Goal: Entertainment & Leisure: Browse casually

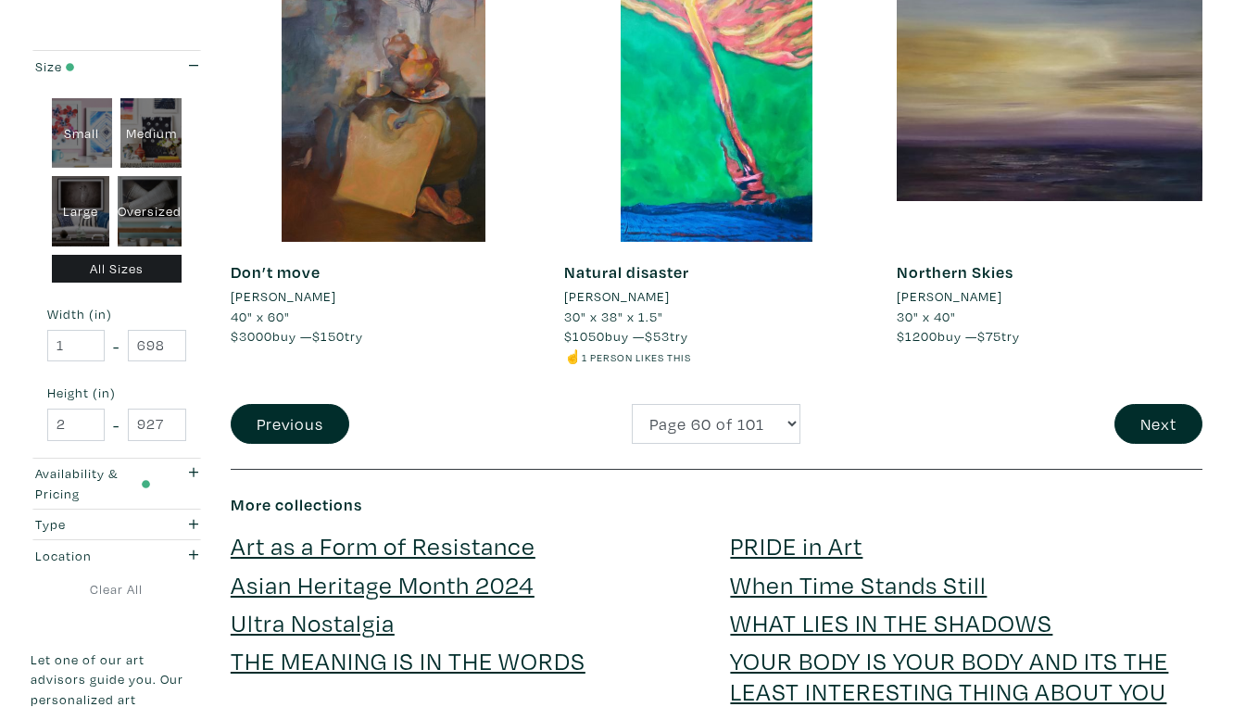
scroll to position [3590, 0]
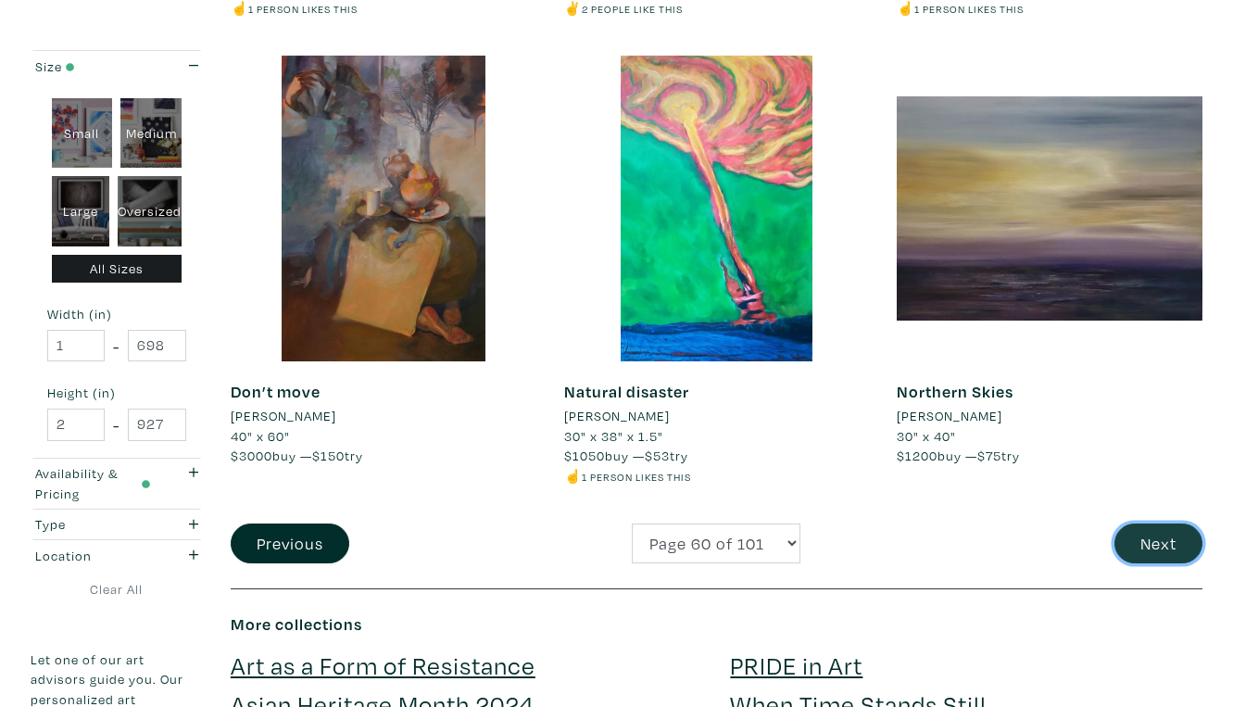
click at [1152, 523] on button "Next" at bounding box center [1158, 543] width 88 height 40
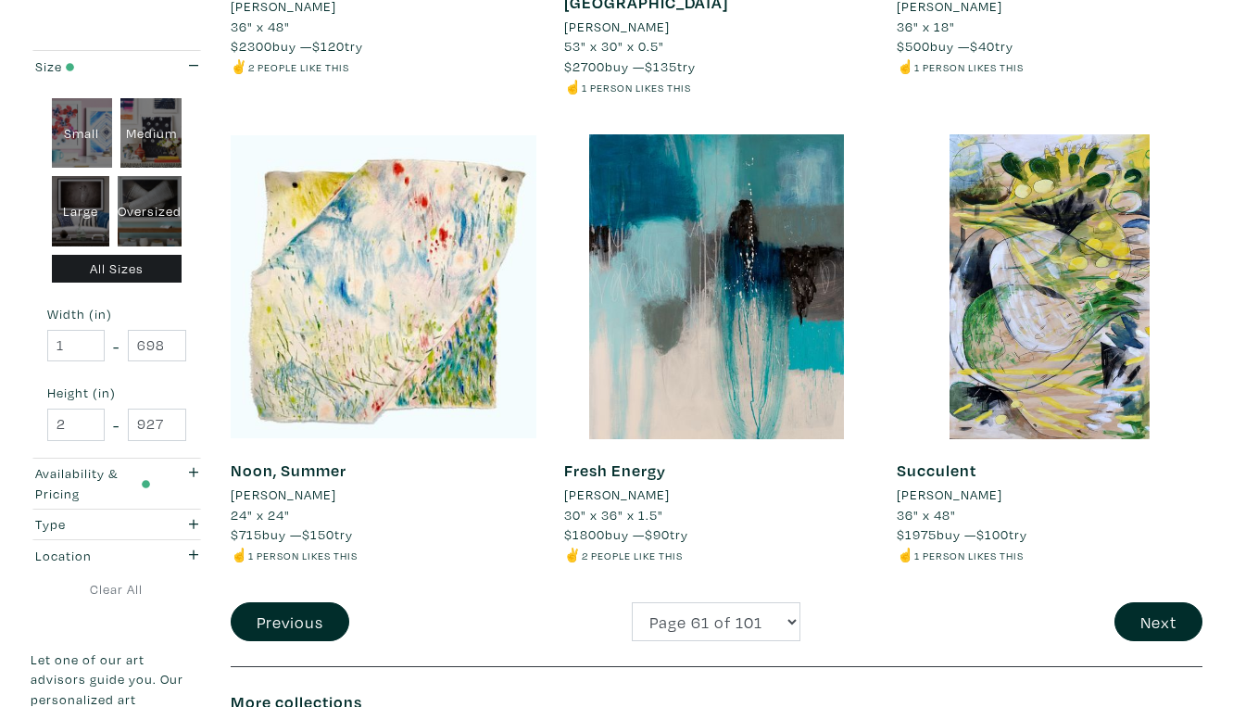
scroll to position [3475, 0]
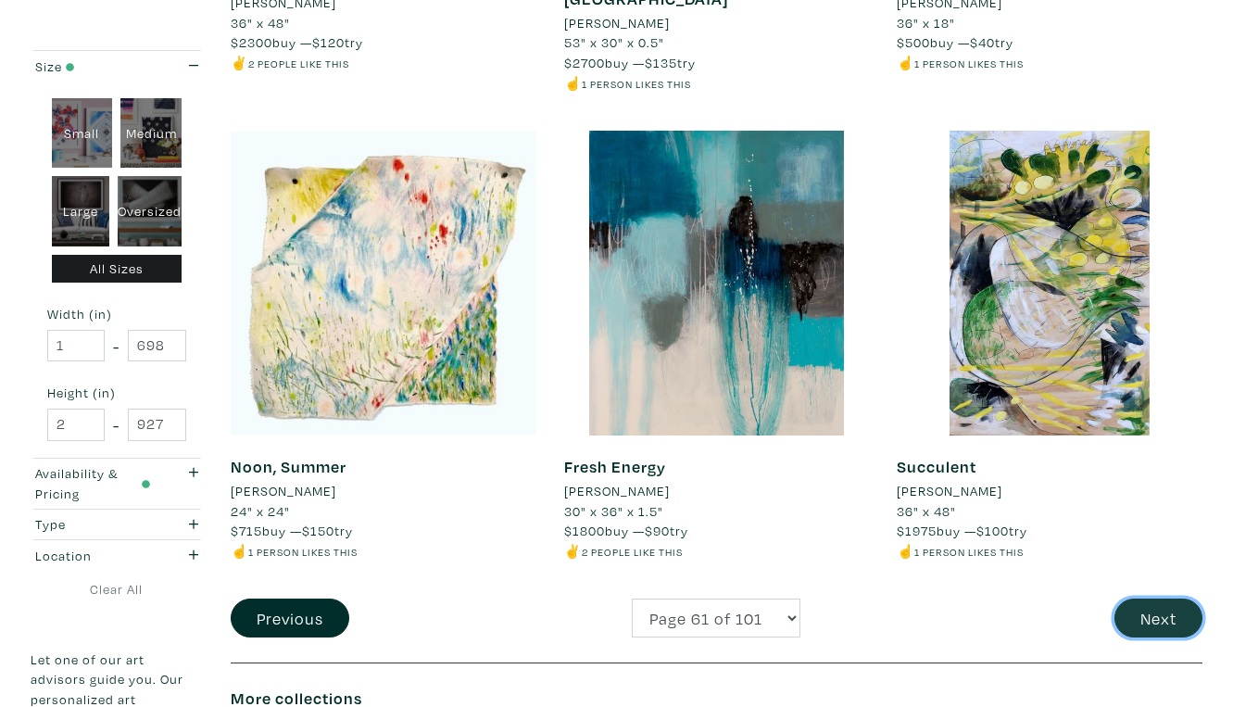
click at [1172, 598] on button "Next" at bounding box center [1158, 618] width 88 height 40
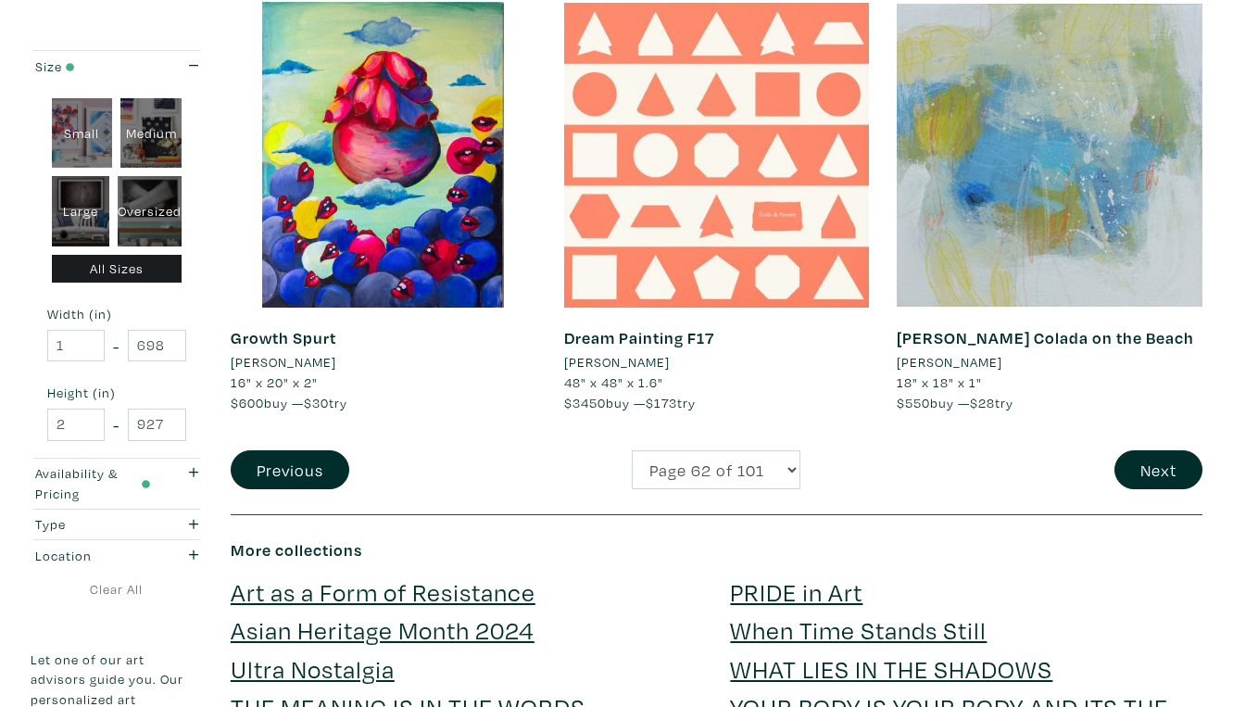
scroll to position [3603, 0]
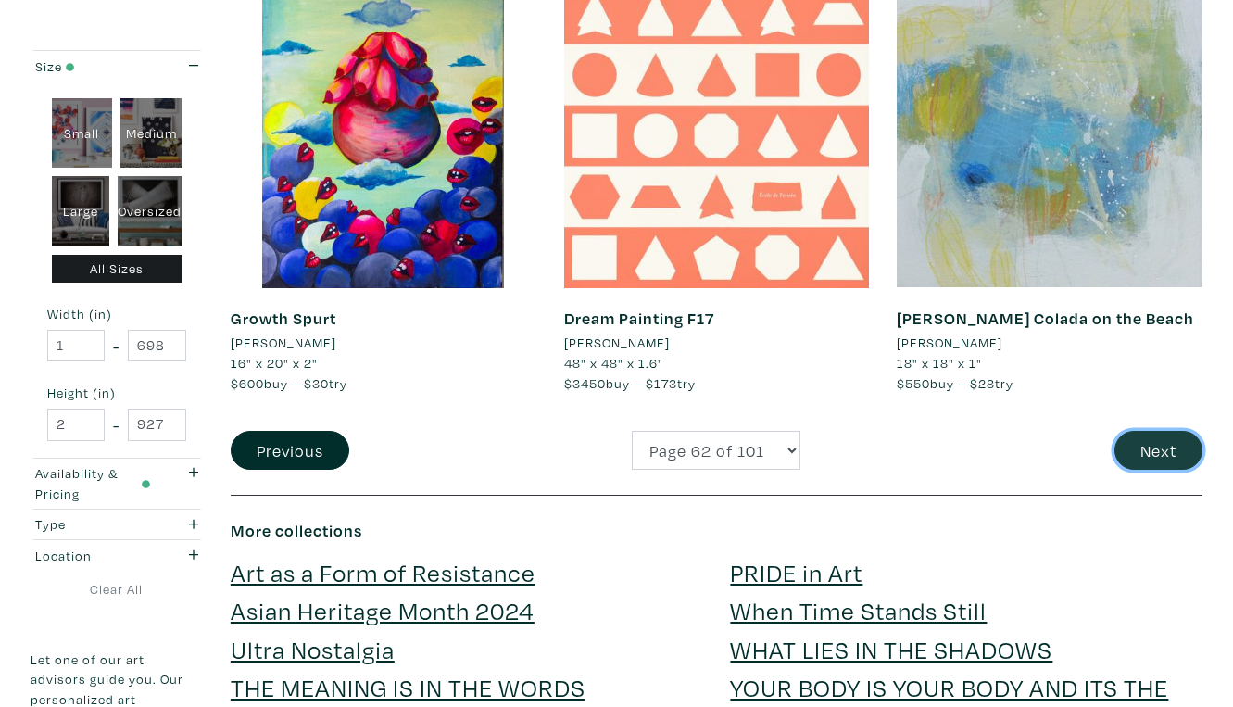
click at [1168, 431] on button "Next" at bounding box center [1158, 451] width 88 height 40
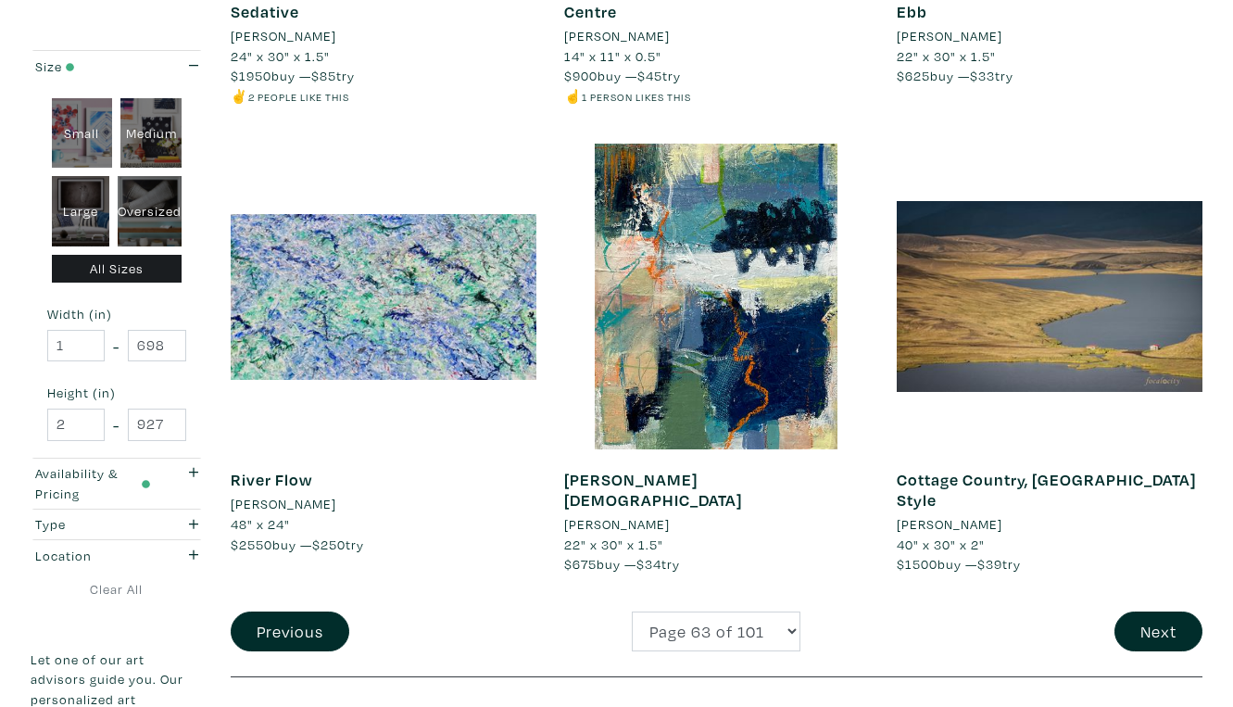
scroll to position [3443, 0]
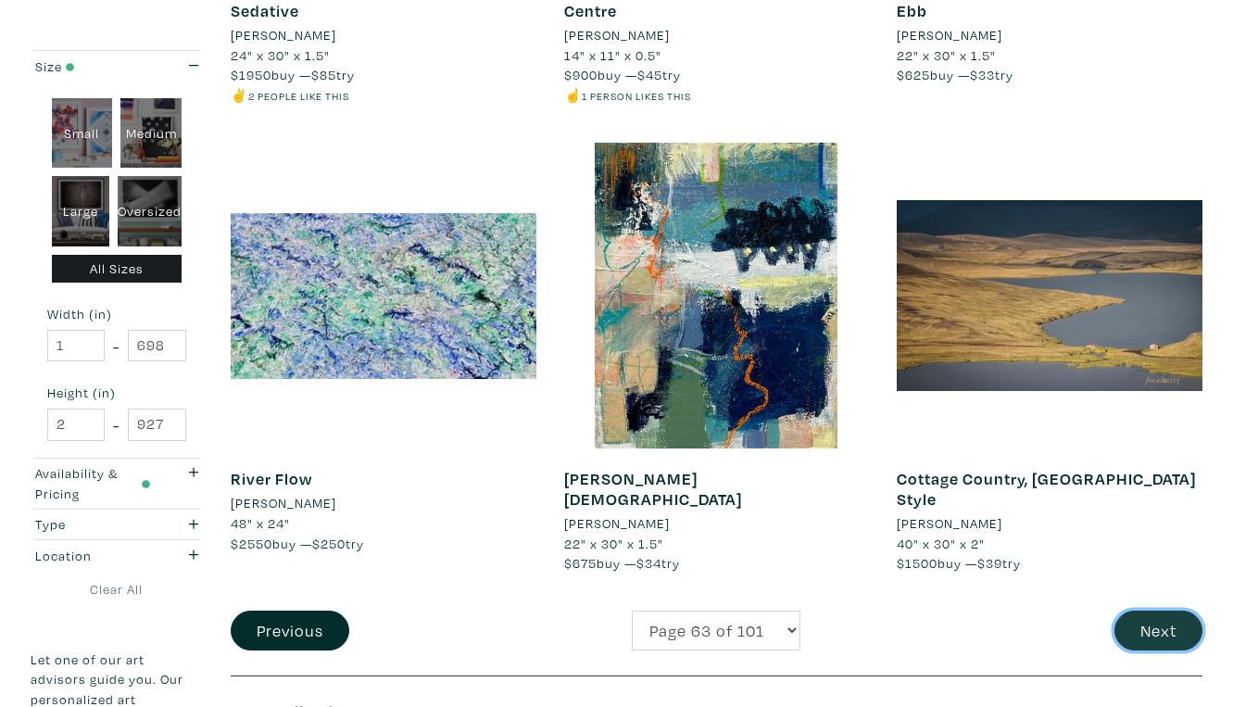
click at [1174, 610] on button "Next" at bounding box center [1158, 630] width 88 height 40
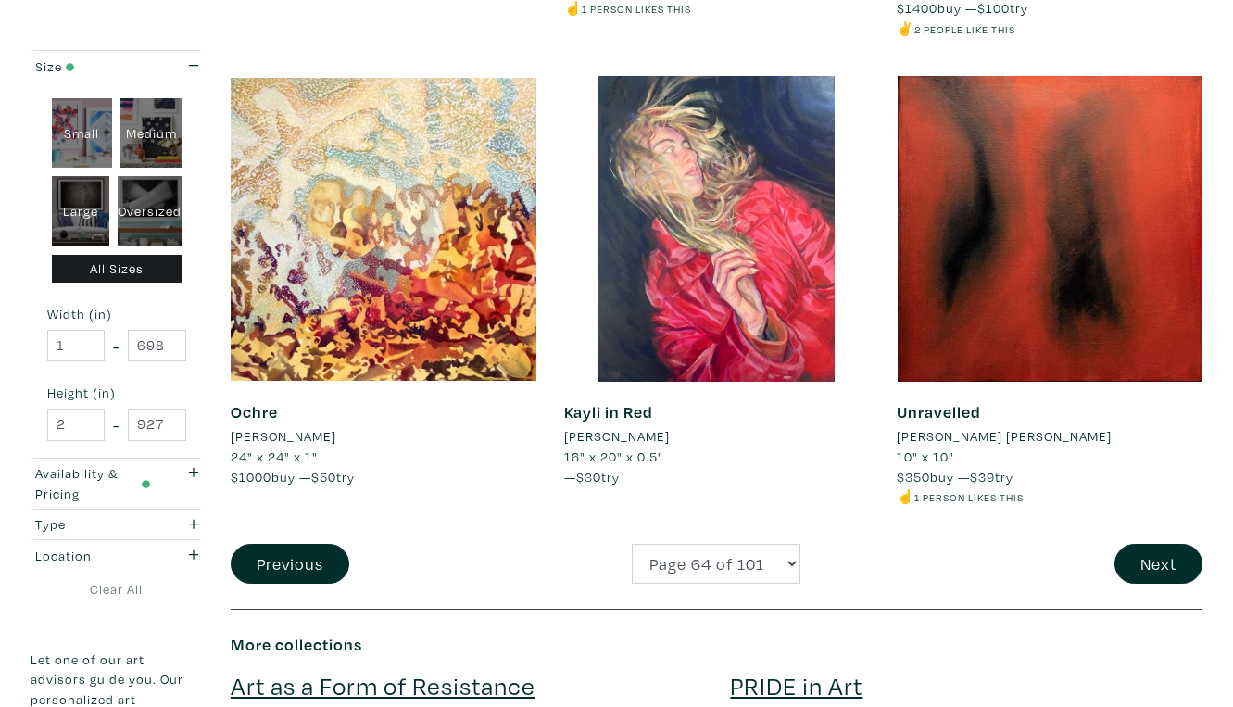
scroll to position [3551, 0]
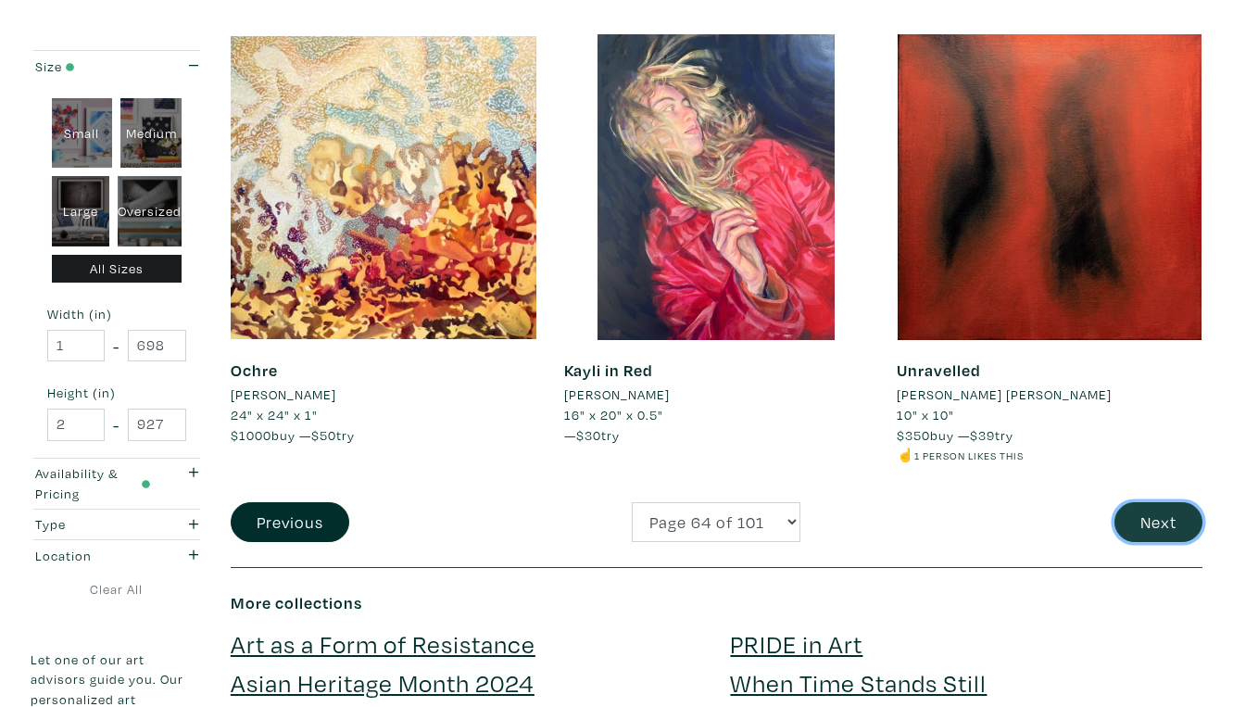
click at [1157, 502] on button "Next" at bounding box center [1158, 522] width 88 height 40
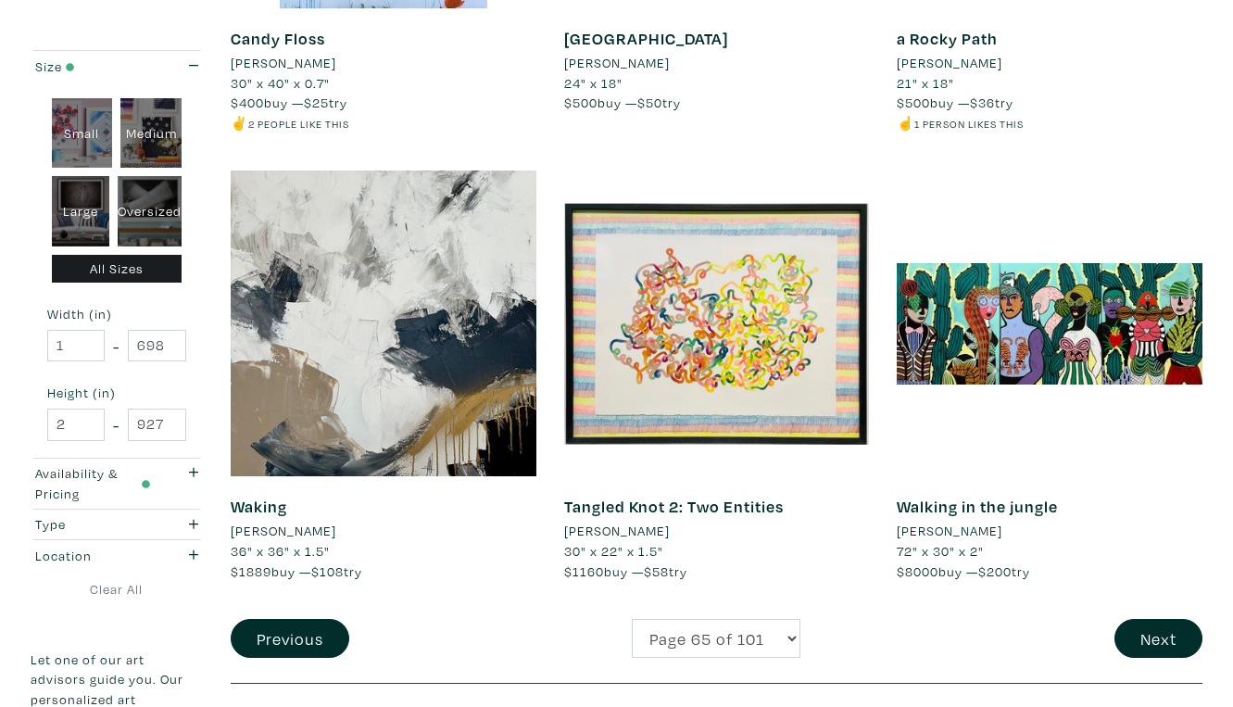
scroll to position [3432, 0]
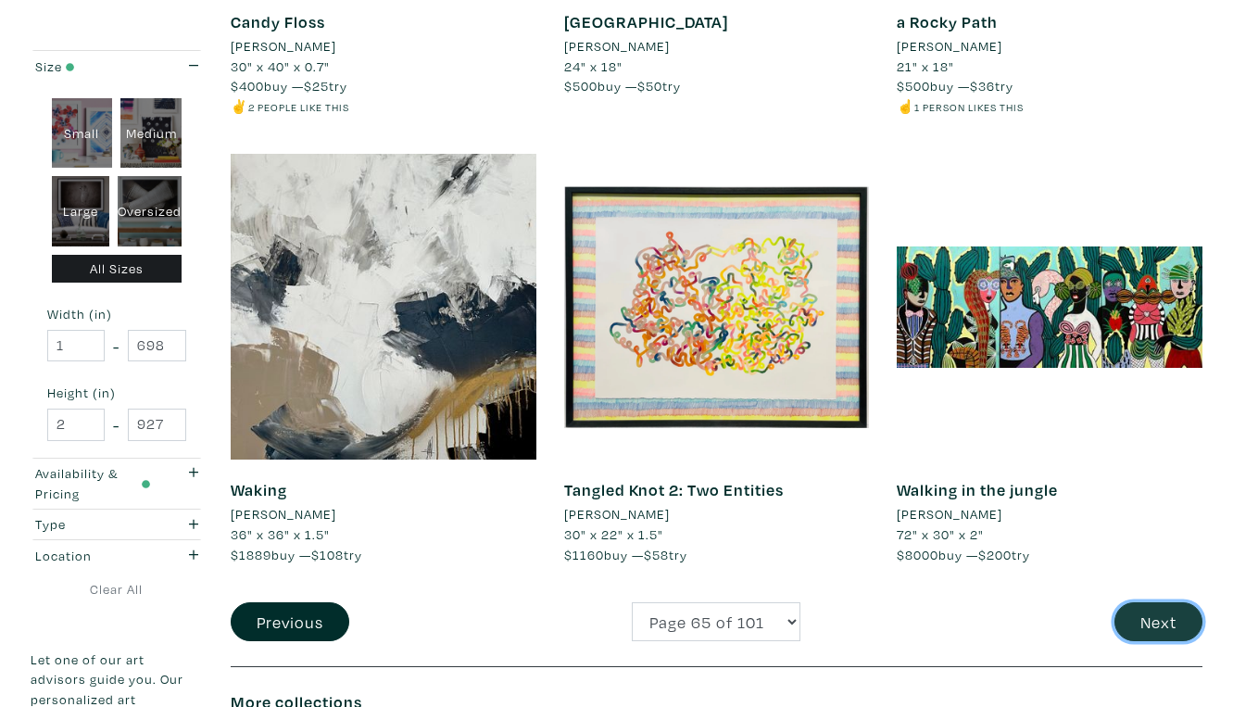
click at [1155, 602] on button "Next" at bounding box center [1158, 622] width 88 height 40
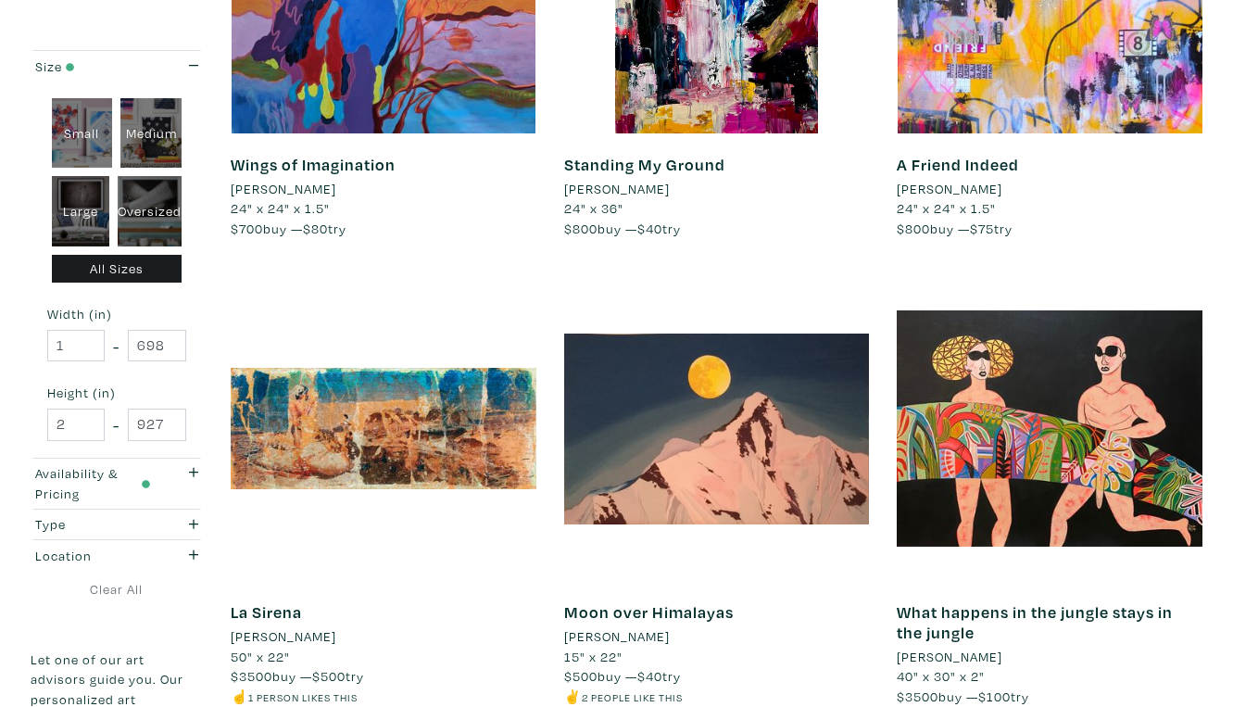
scroll to position [3271, 0]
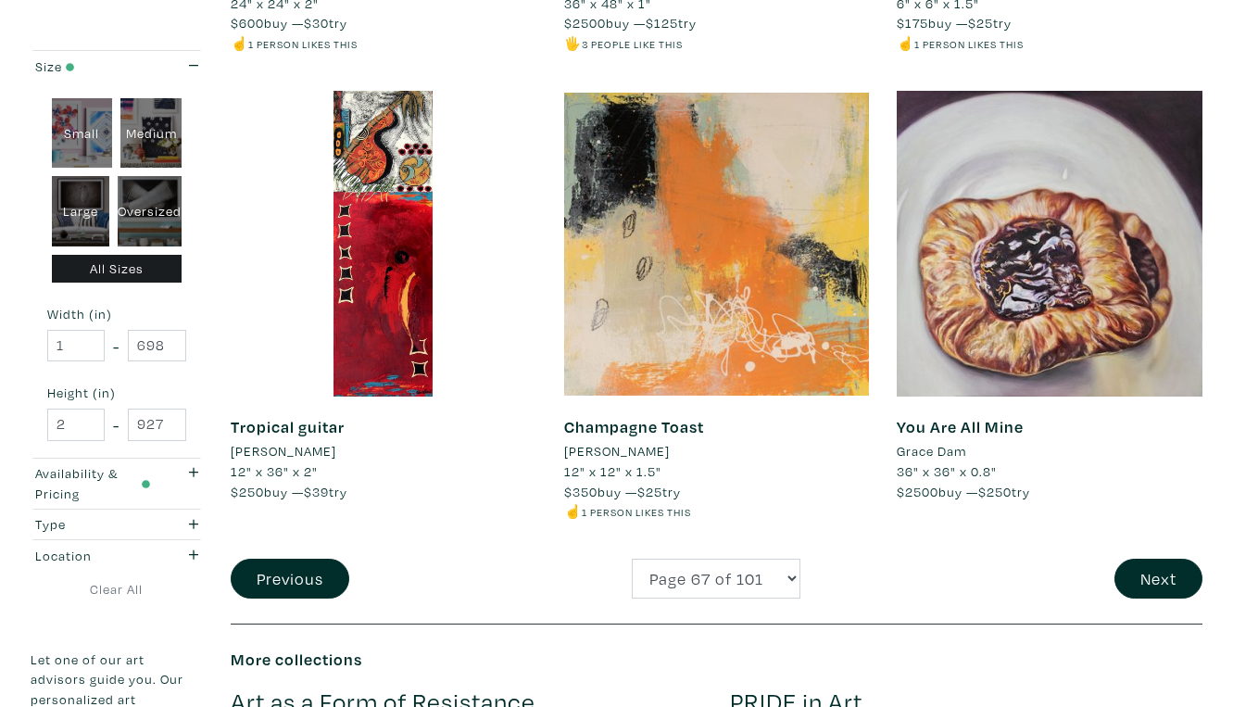
scroll to position [3496, 0]
click at [1162, 557] on button "Next" at bounding box center [1158, 577] width 88 height 40
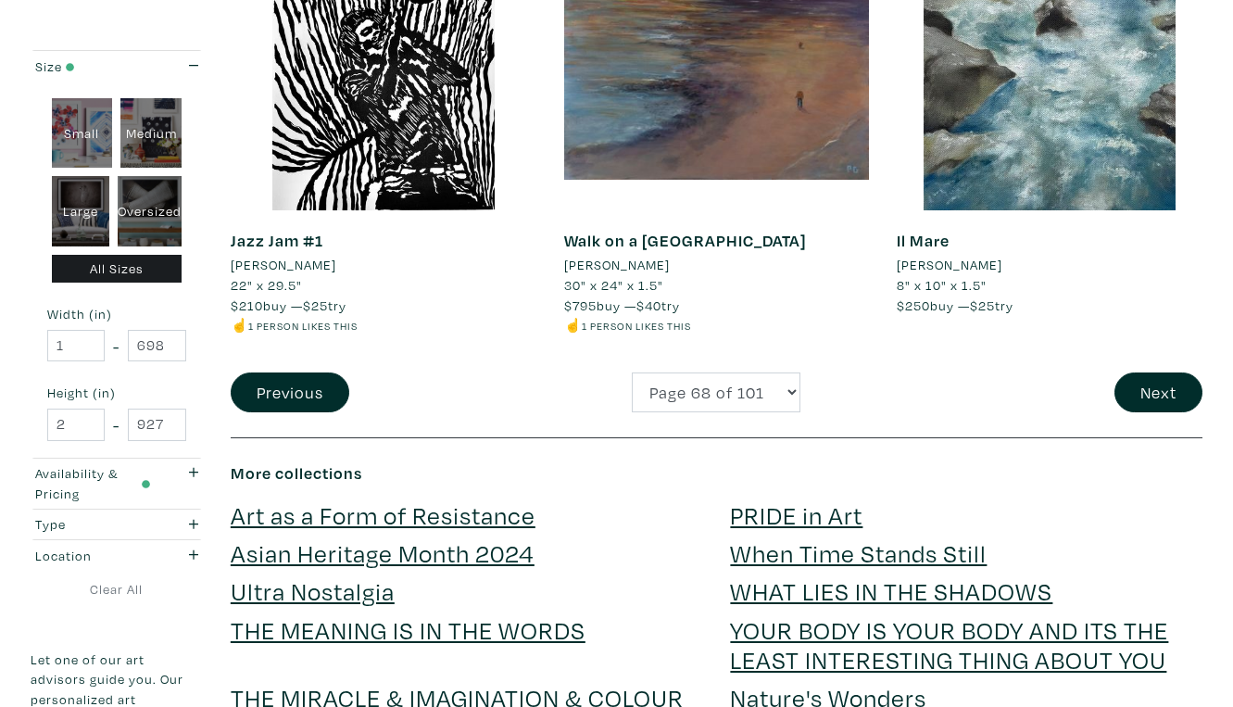
scroll to position [3687, 0]
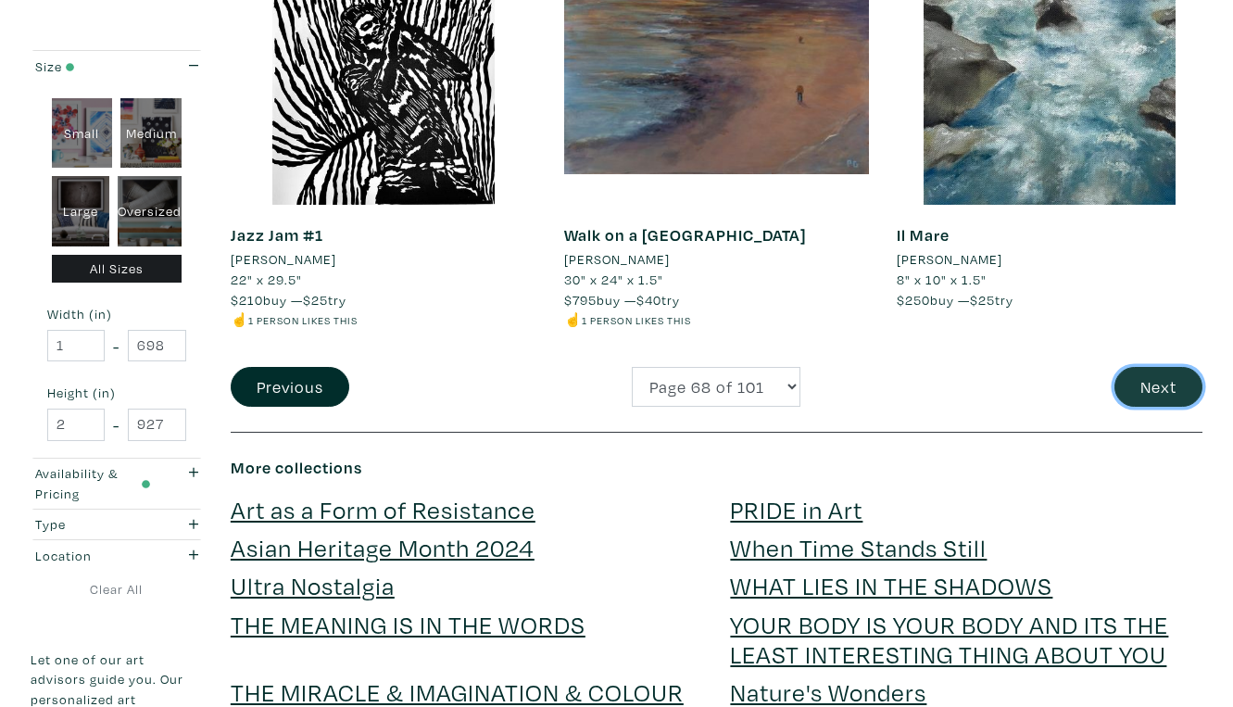
click at [1154, 367] on button "Next" at bounding box center [1158, 387] width 88 height 40
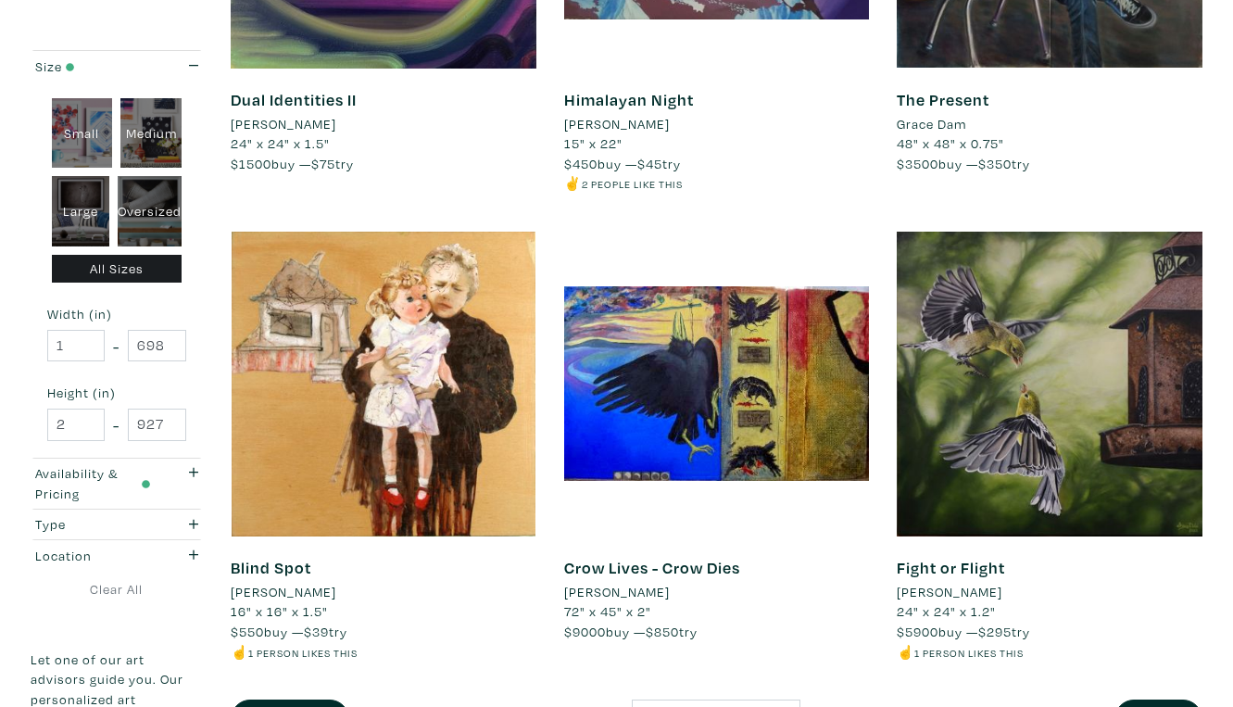
scroll to position [3356, 0]
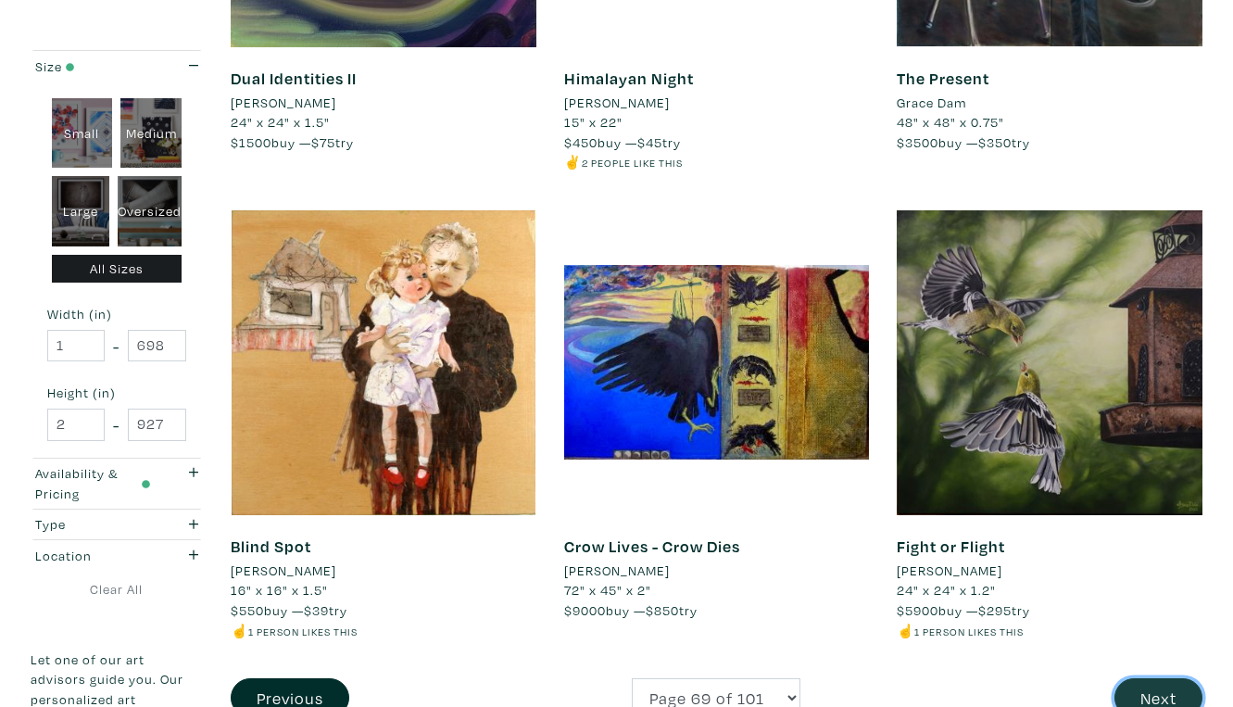
click at [1158, 678] on button "Next" at bounding box center [1158, 698] width 88 height 40
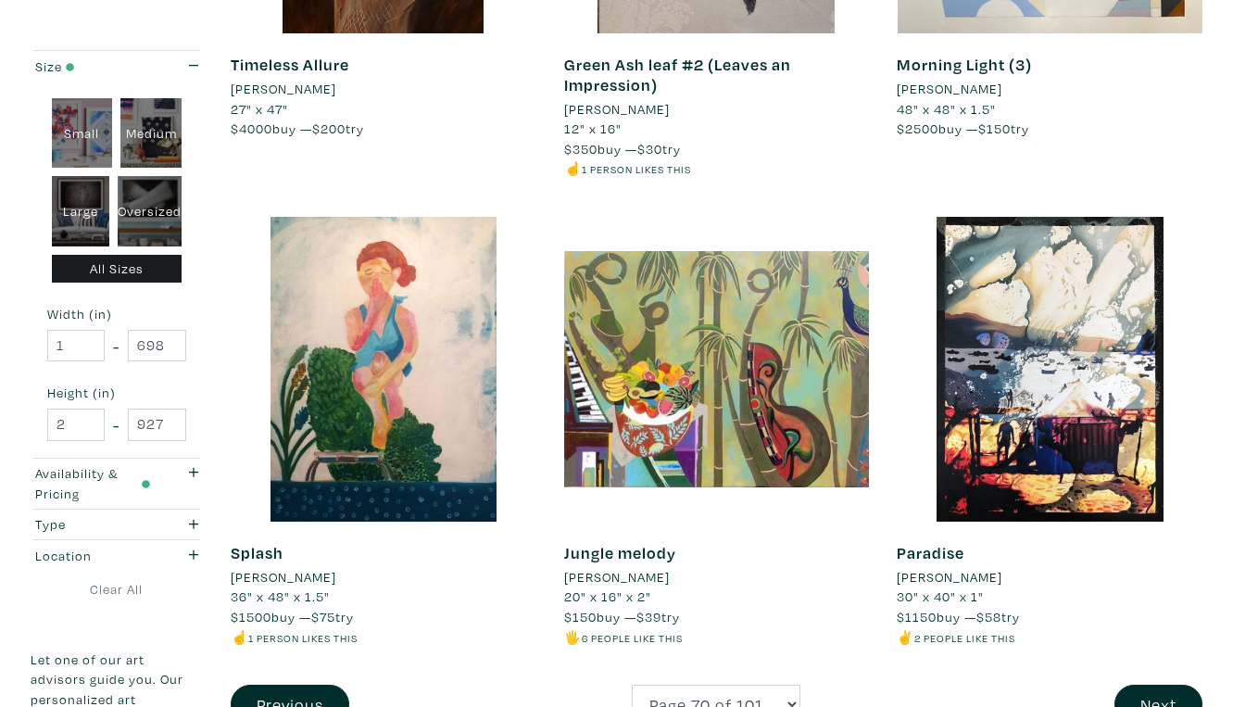
scroll to position [3457, 0]
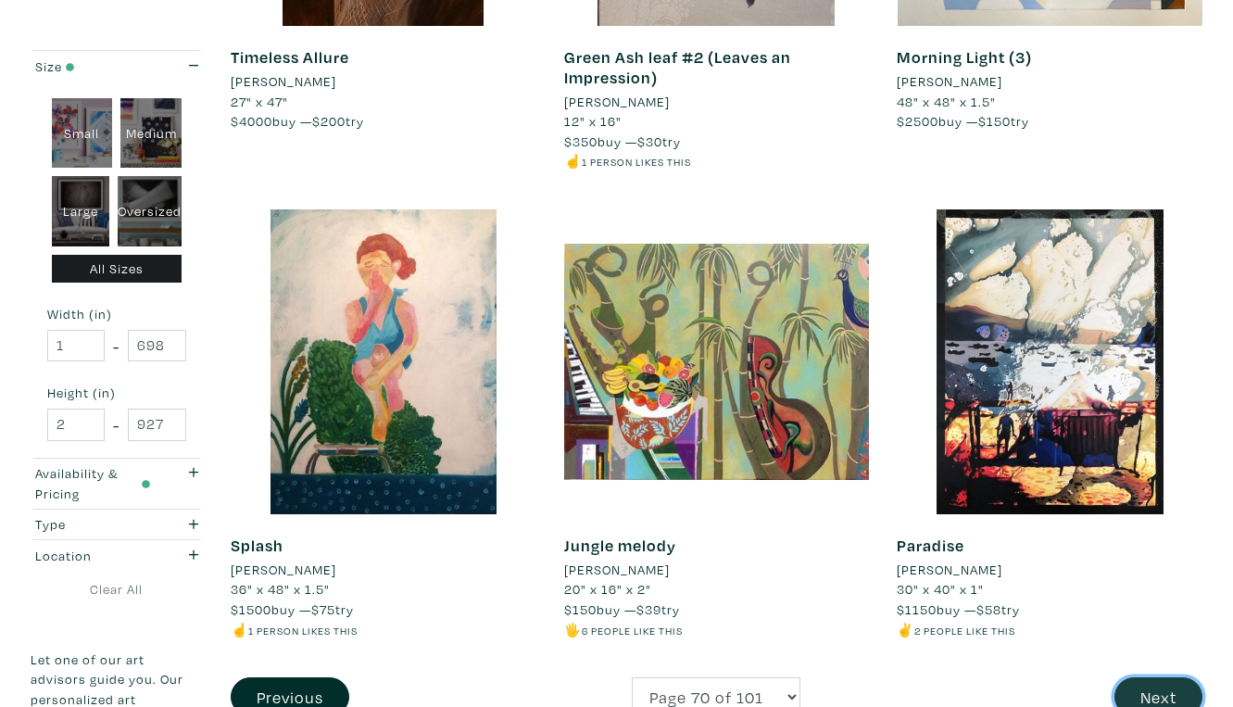
click at [1158, 677] on button "Next" at bounding box center [1158, 697] width 88 height 40
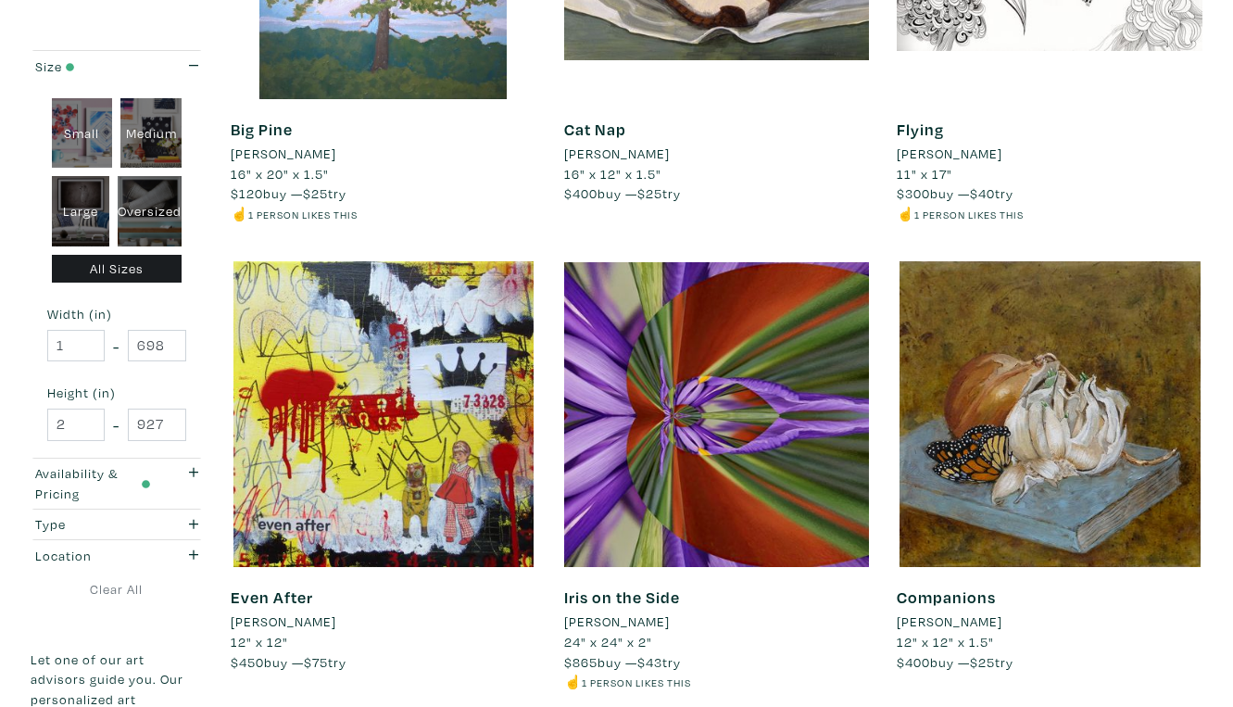
scroll to position [3334, 0]
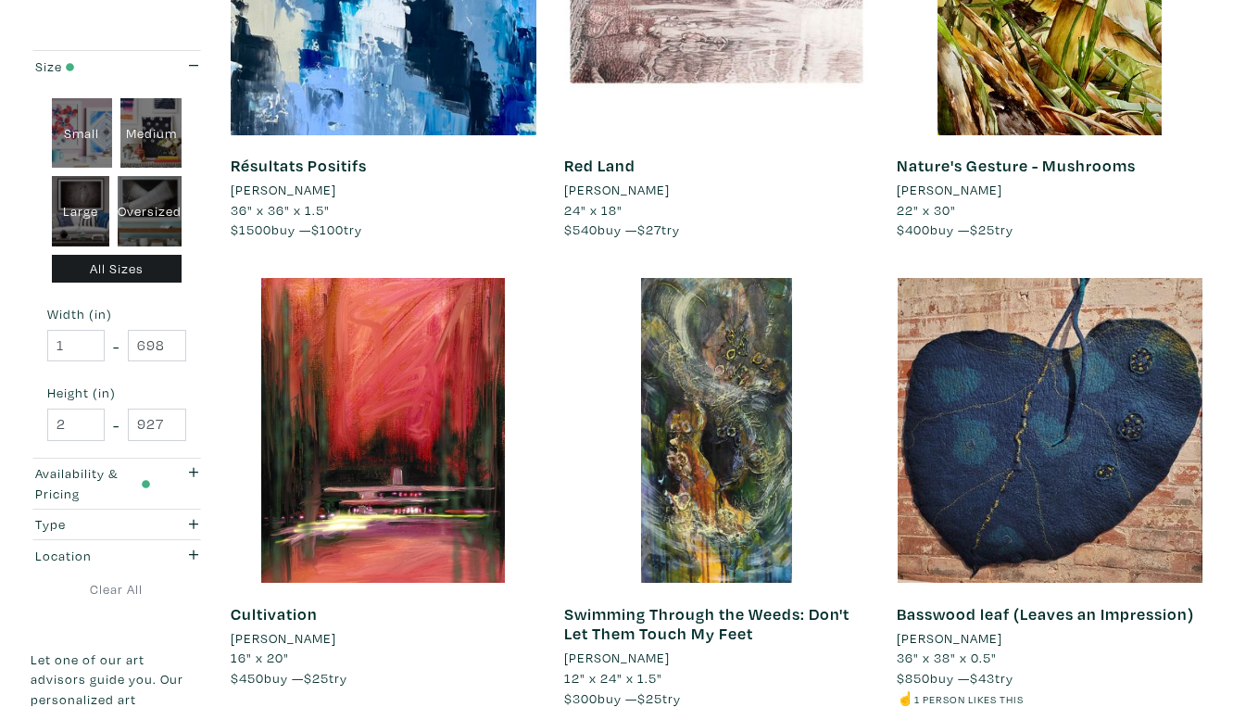
scroll to position [3294, 0]
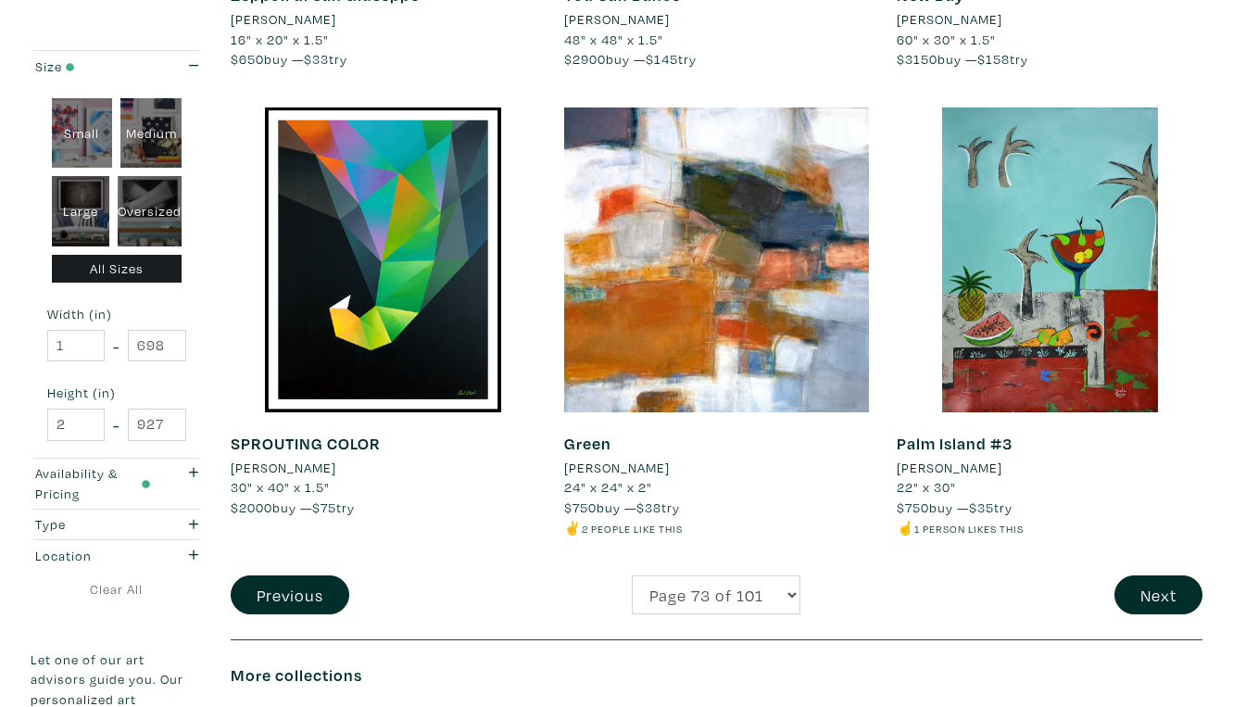
scroll to position [3460, 0]
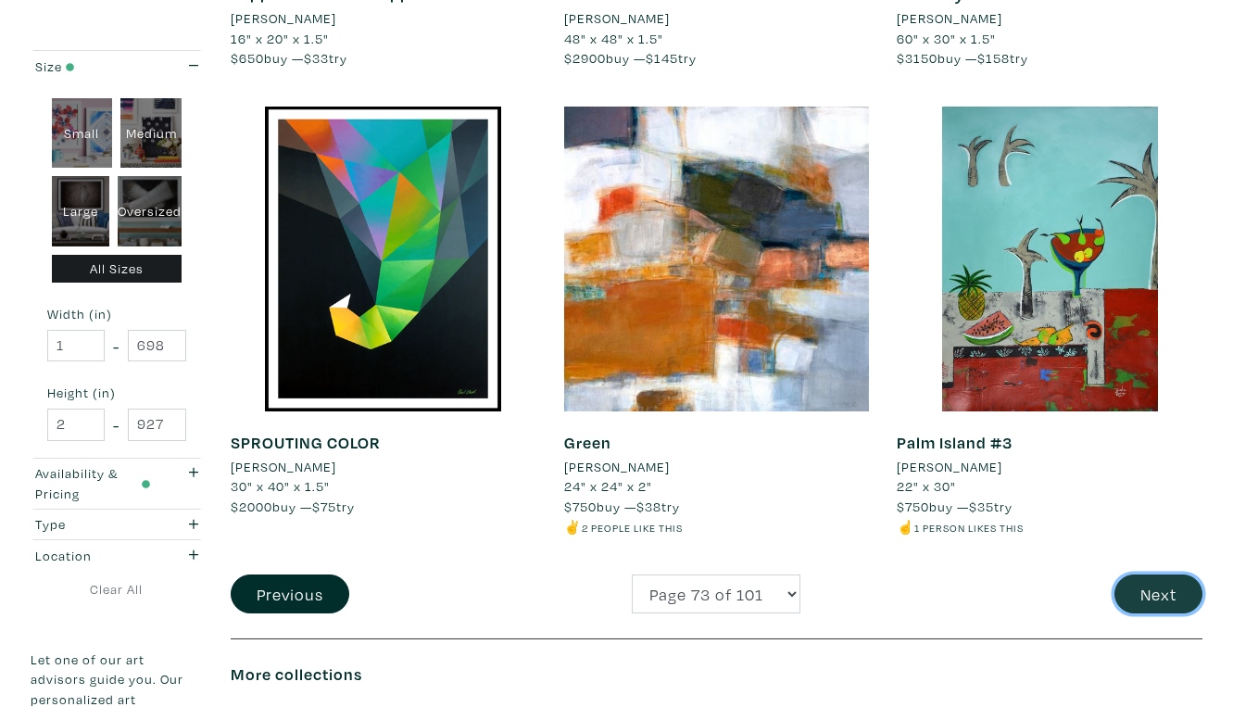
click at [1154, 574] on button "Next" at bounding box center [1158, 594] width 88 height 40
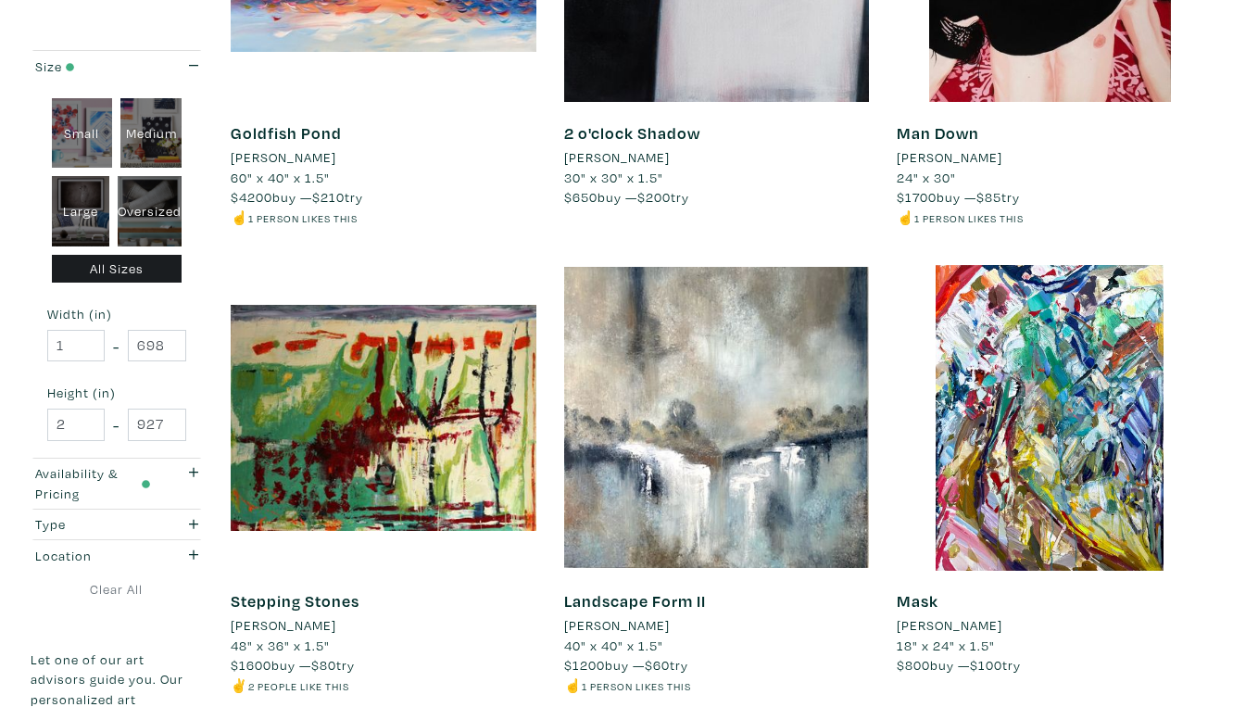
scroll to position [3405, 0]
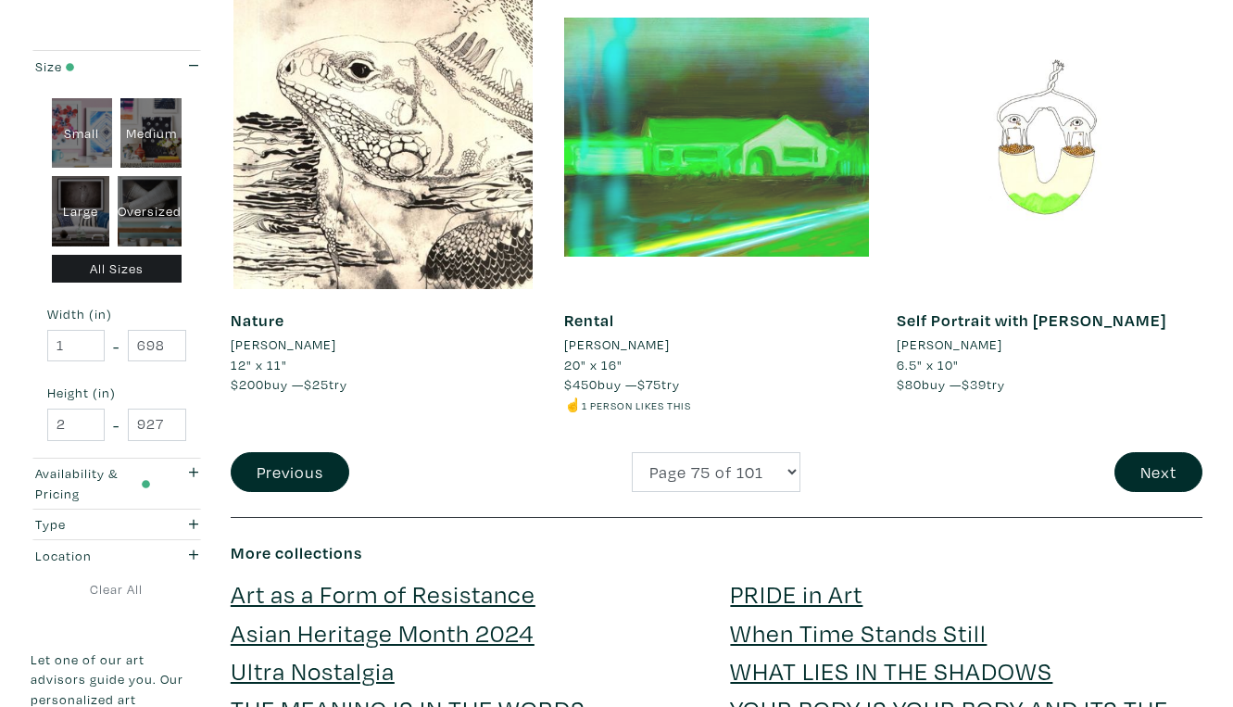
scroll to position [3630, 0]
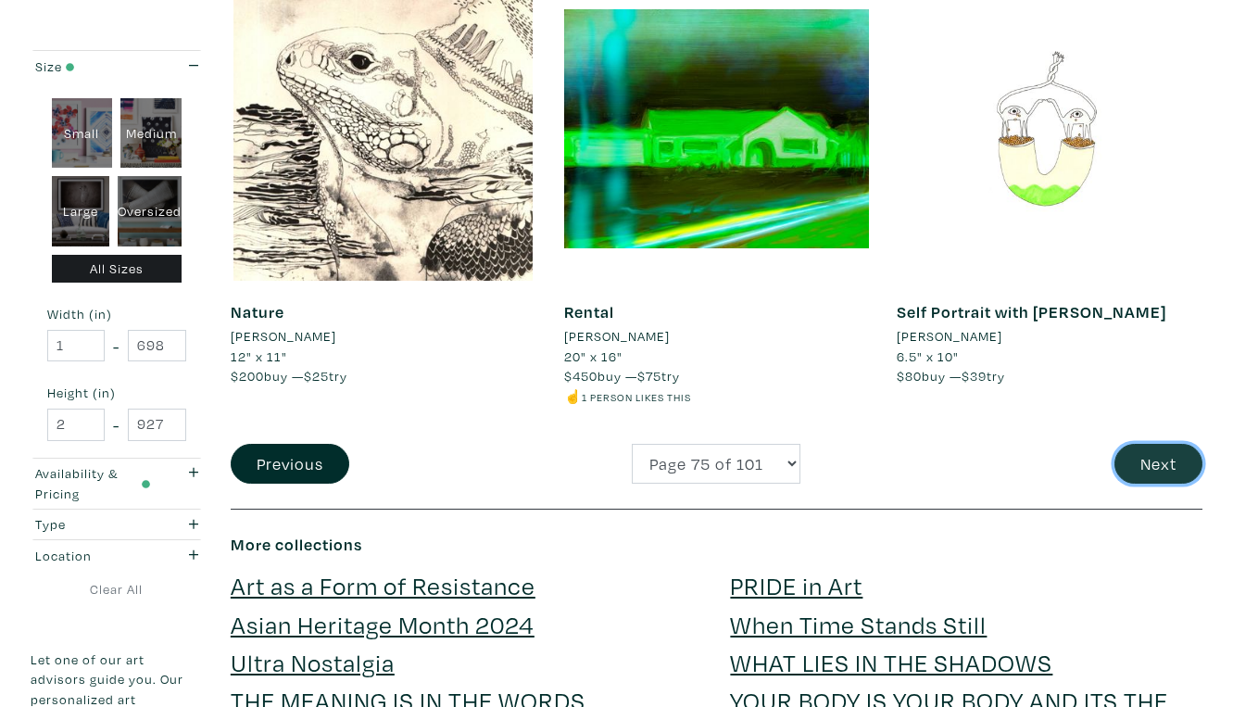
click at [1163, 444] on button "Next" at bounding box center [1158, 464] width 88 height 40
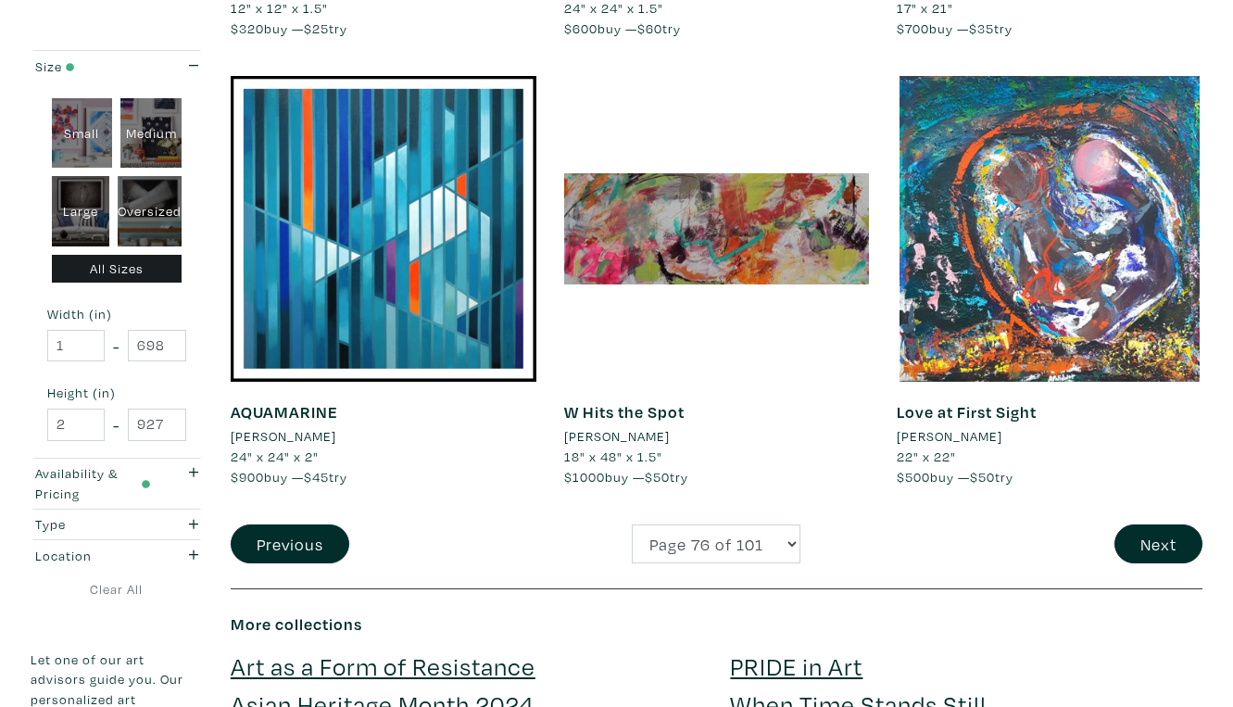
scroll to position [3513, 0]
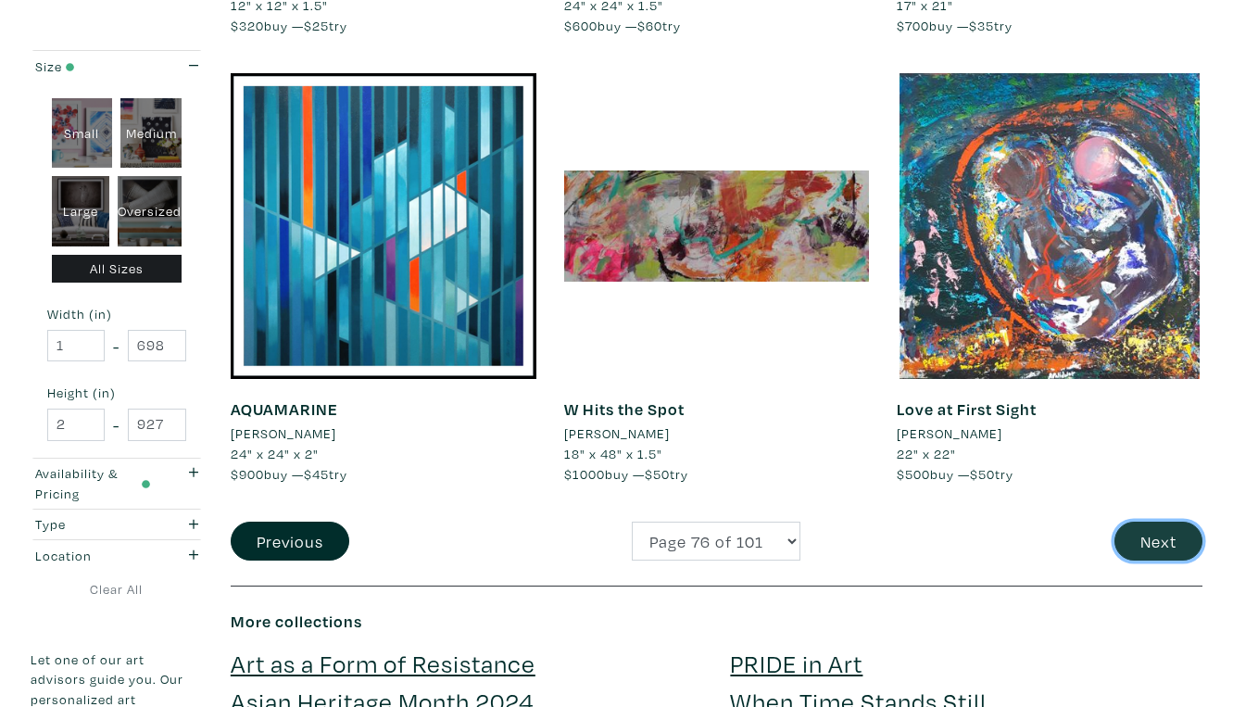
click at [1157, 521] on button "Next" at bounding box center [1158, 541] width 88 height 40
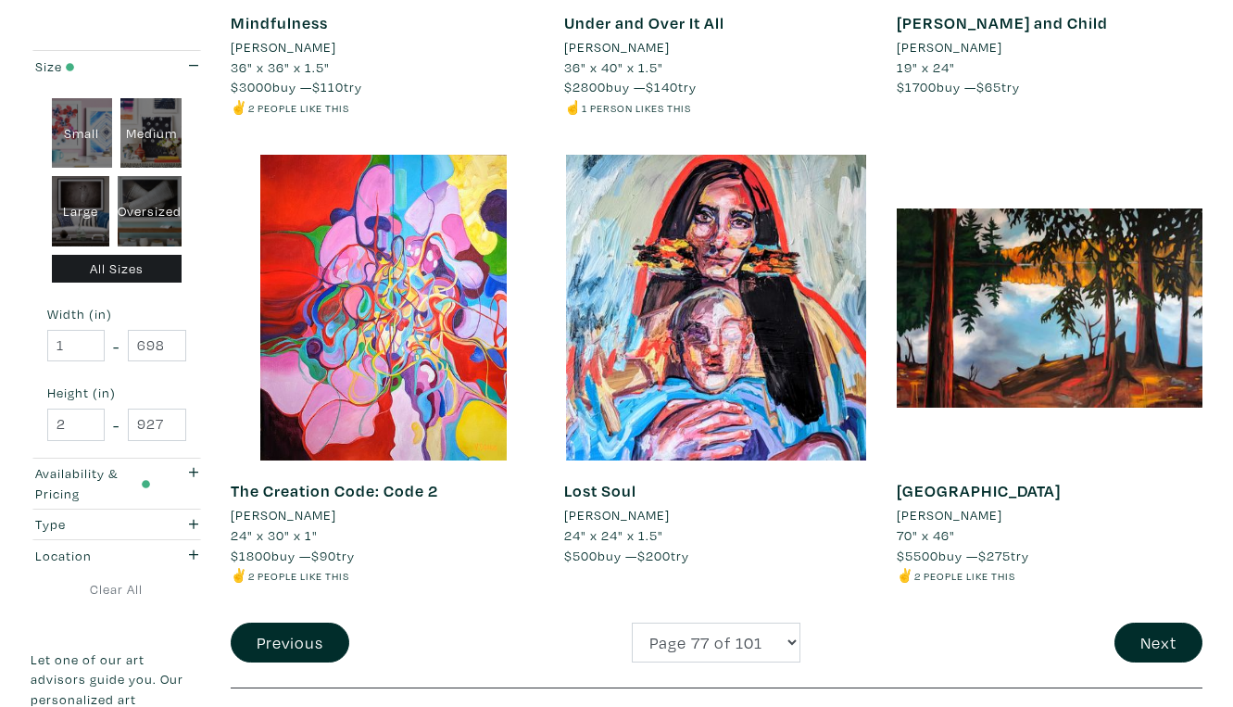
scroll to position [3441, 0]
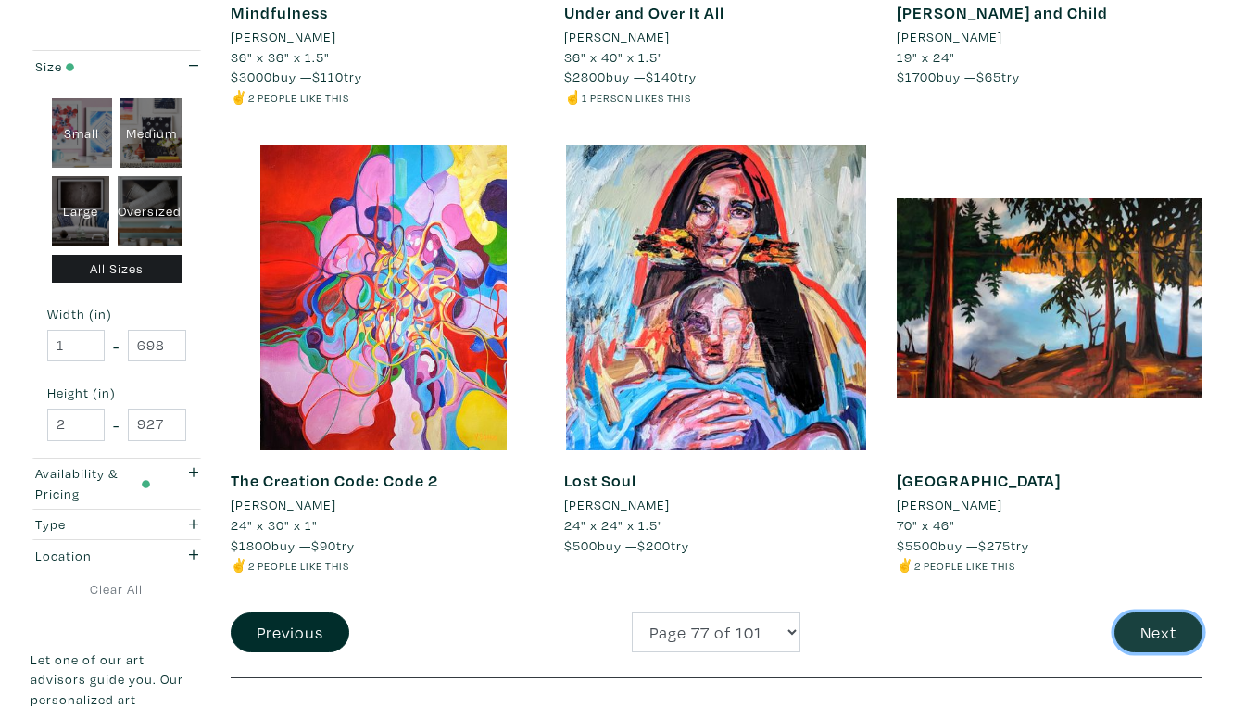
click at [1167, 612] on button "Next" at bounding box center [1158, 632] width 88 height 40
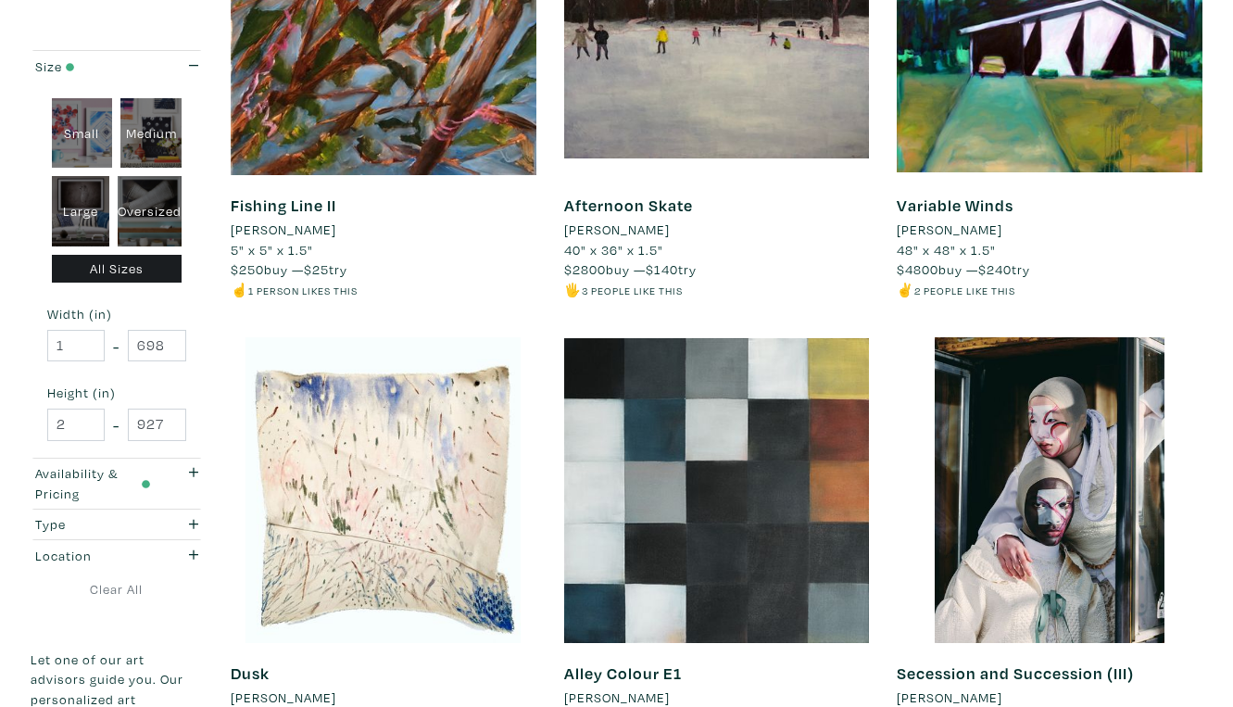
scroll to position [3251, 0]
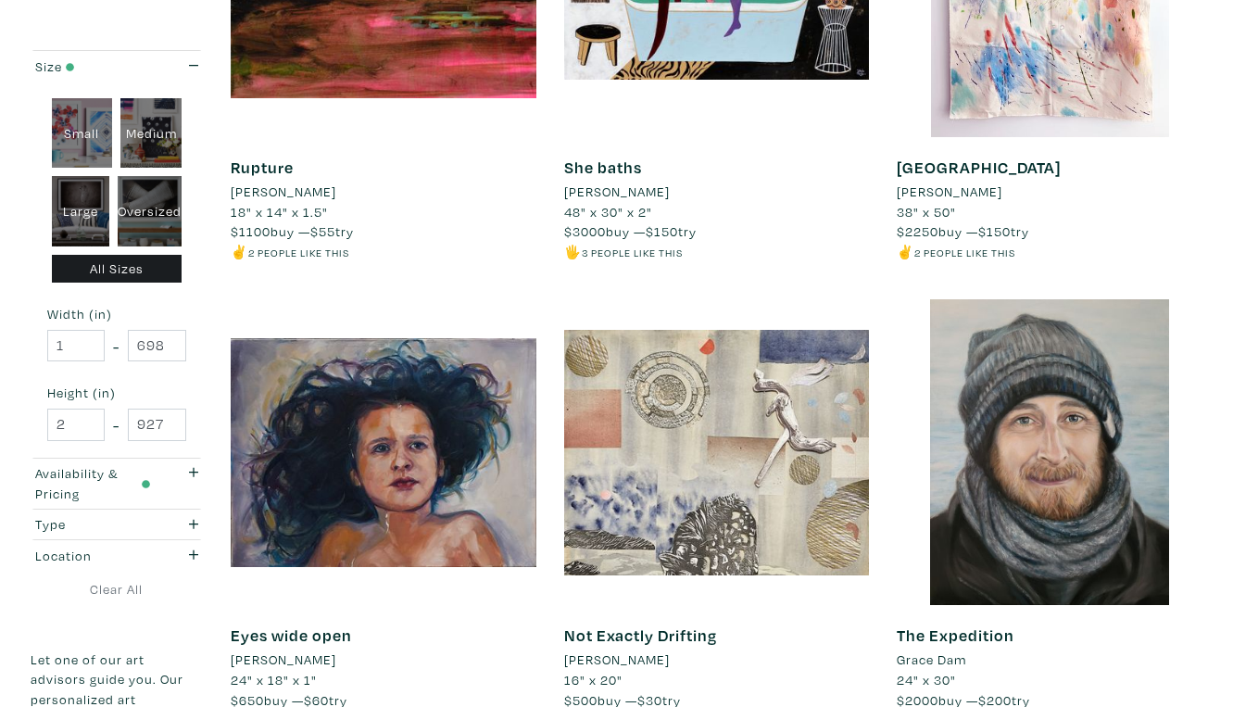
scroll to position [3289, 0]
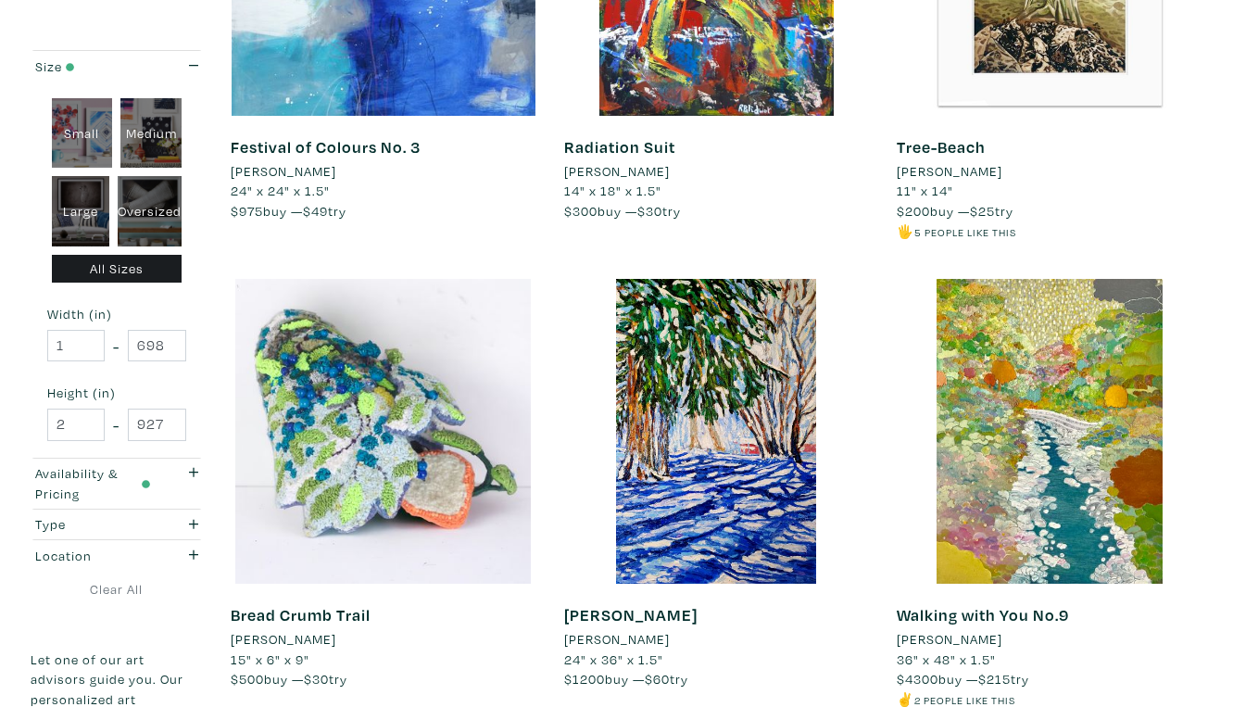
scroll to position [3351, 0]
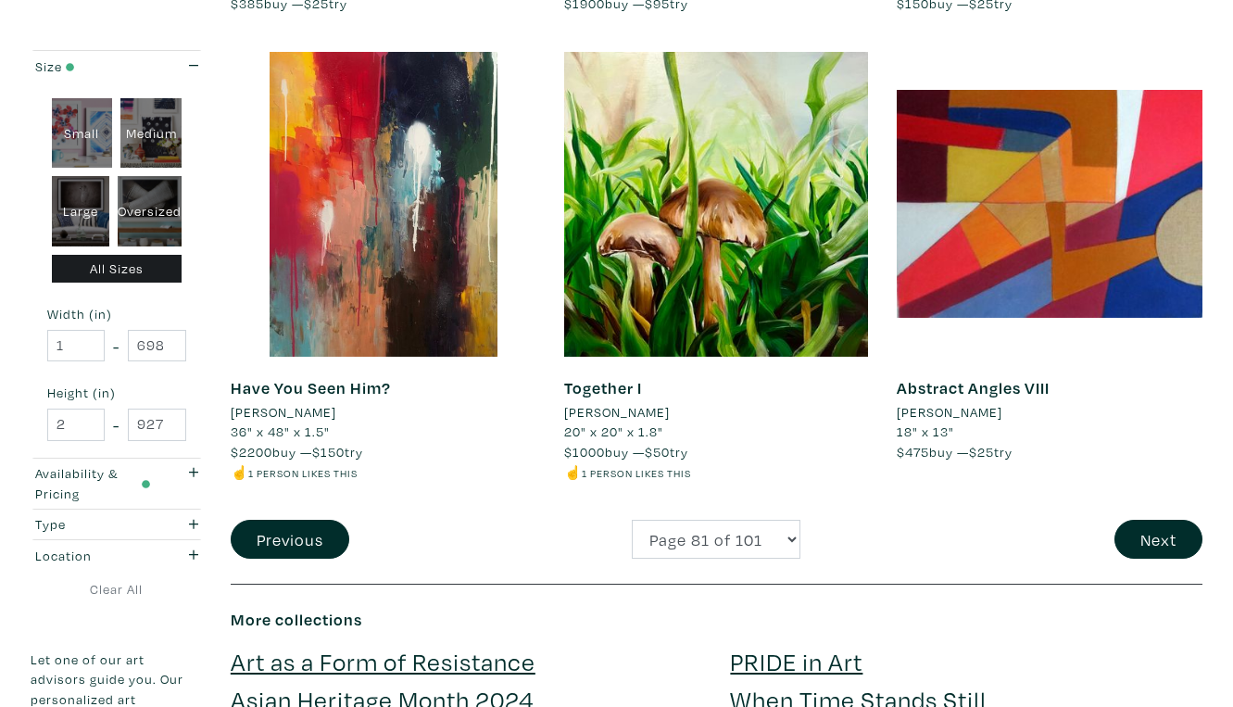
scroll to position [3538, 0]
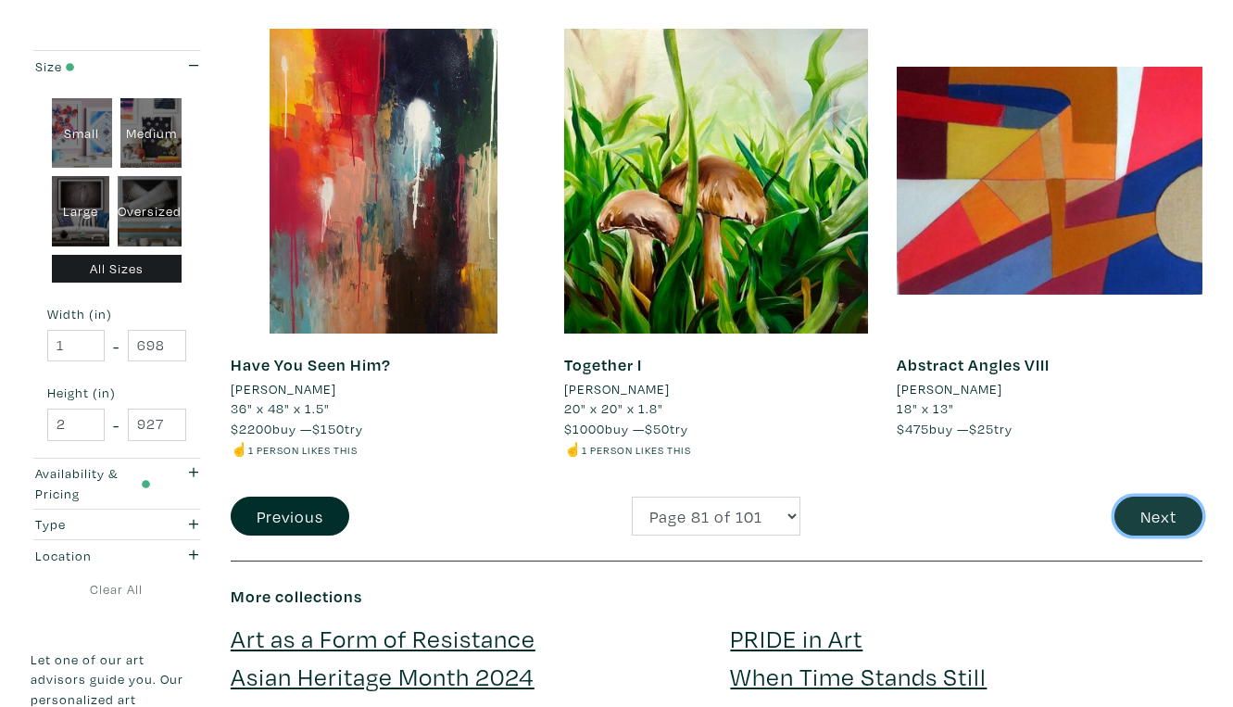
click at [1151, 496] on button "Next" at bounding box center [1158, 516] width 88 height 40
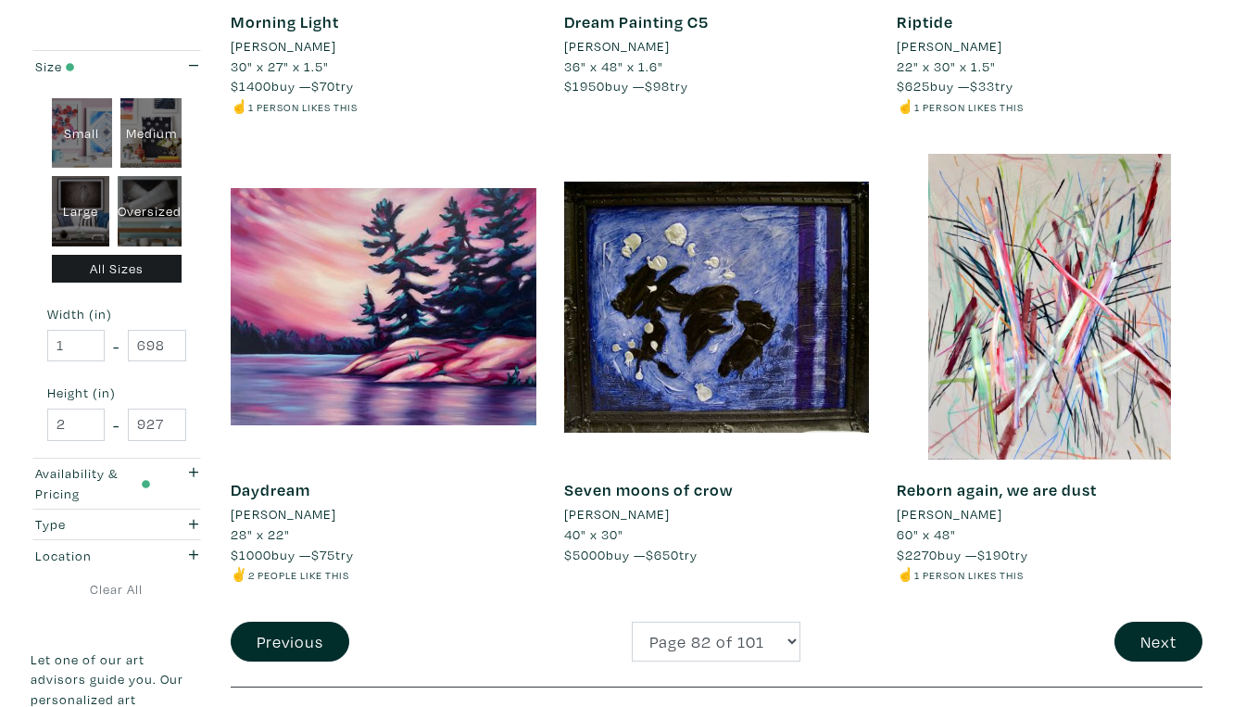
scroll to position [3435, 0]
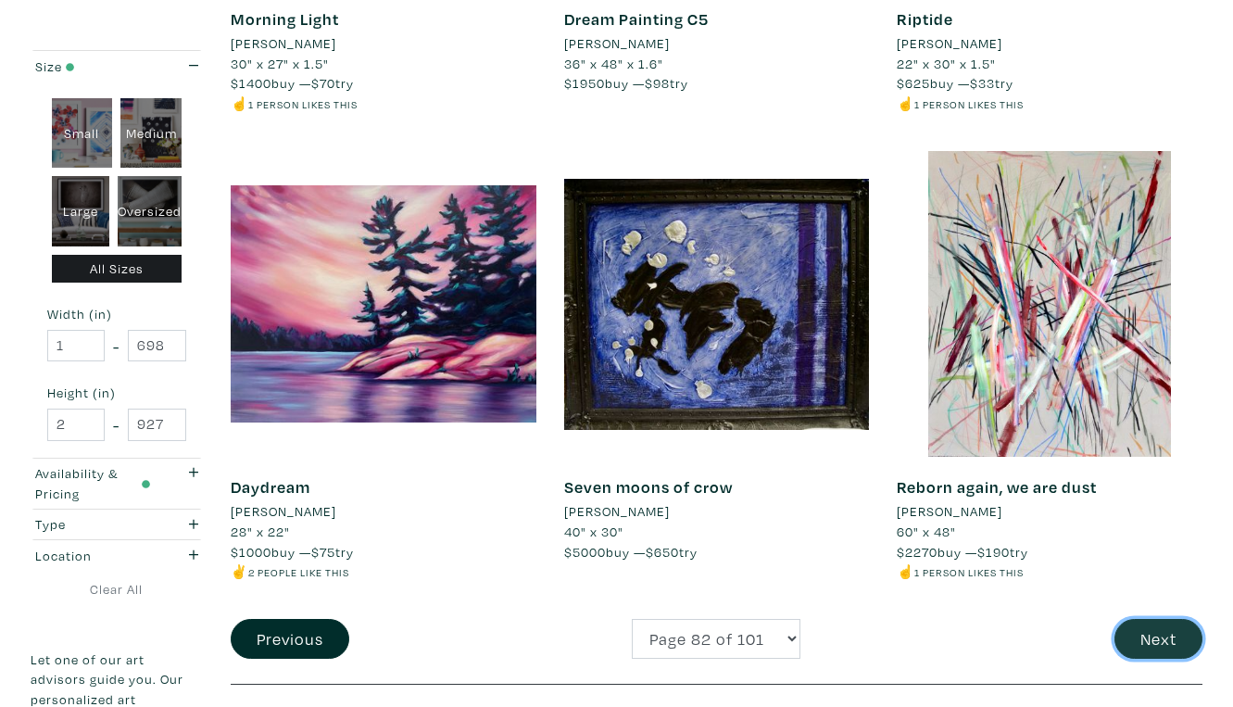
click at [1162, 619] on button "Next" at bounding box center [1158, 639] width 88 height 40
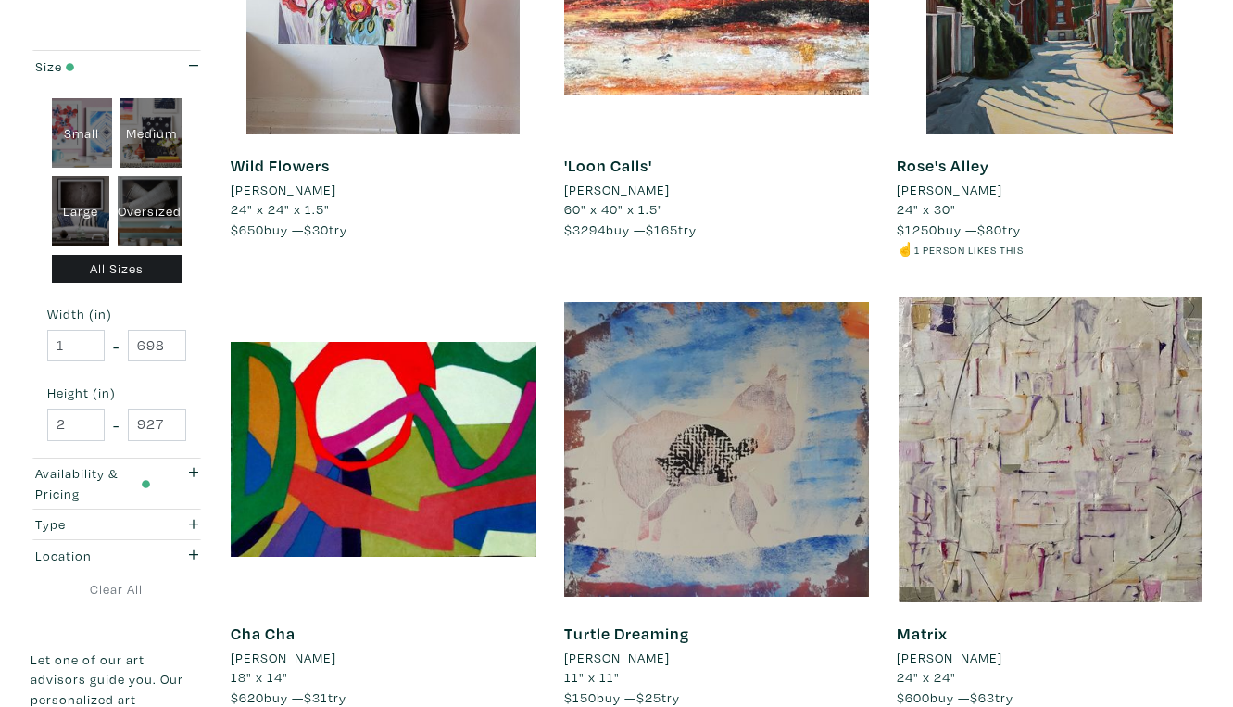
scroll to position [3313, 0]
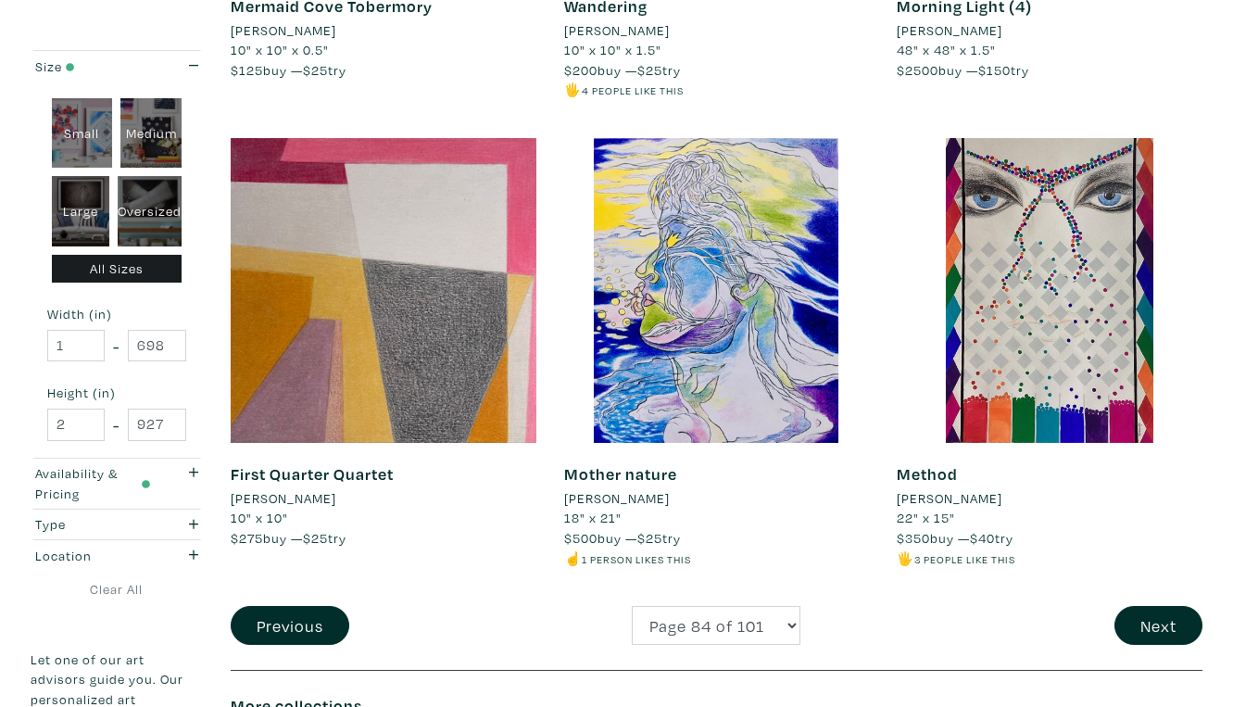
scroll to position [3531, 0]
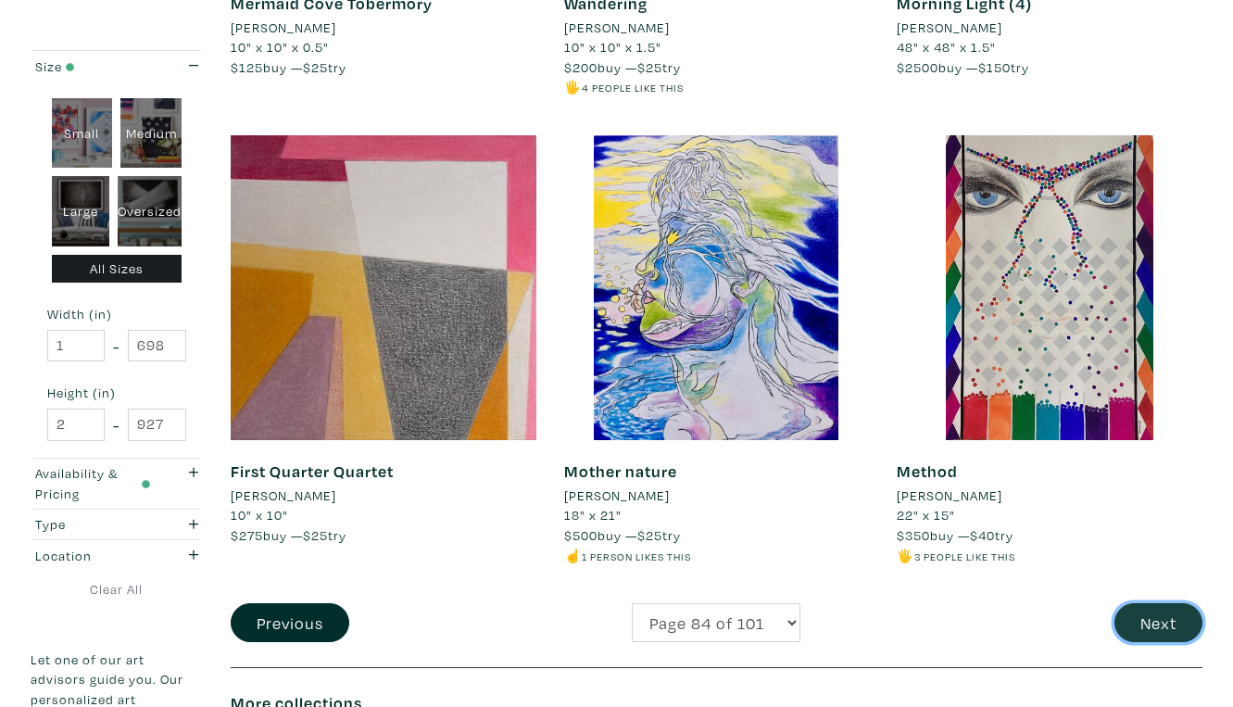
click at [1157, 603] on button "Next" at bounding box center [1158, 623] width 88 height 40
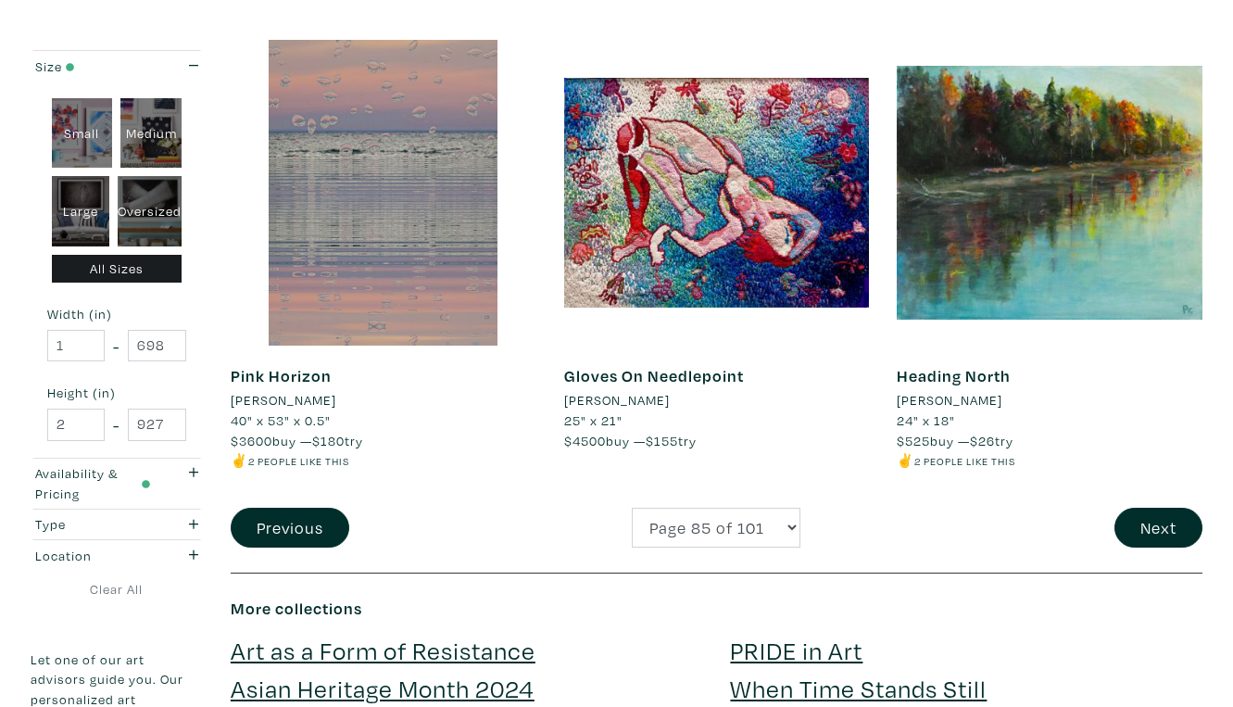
scroll to position [3550, 0]
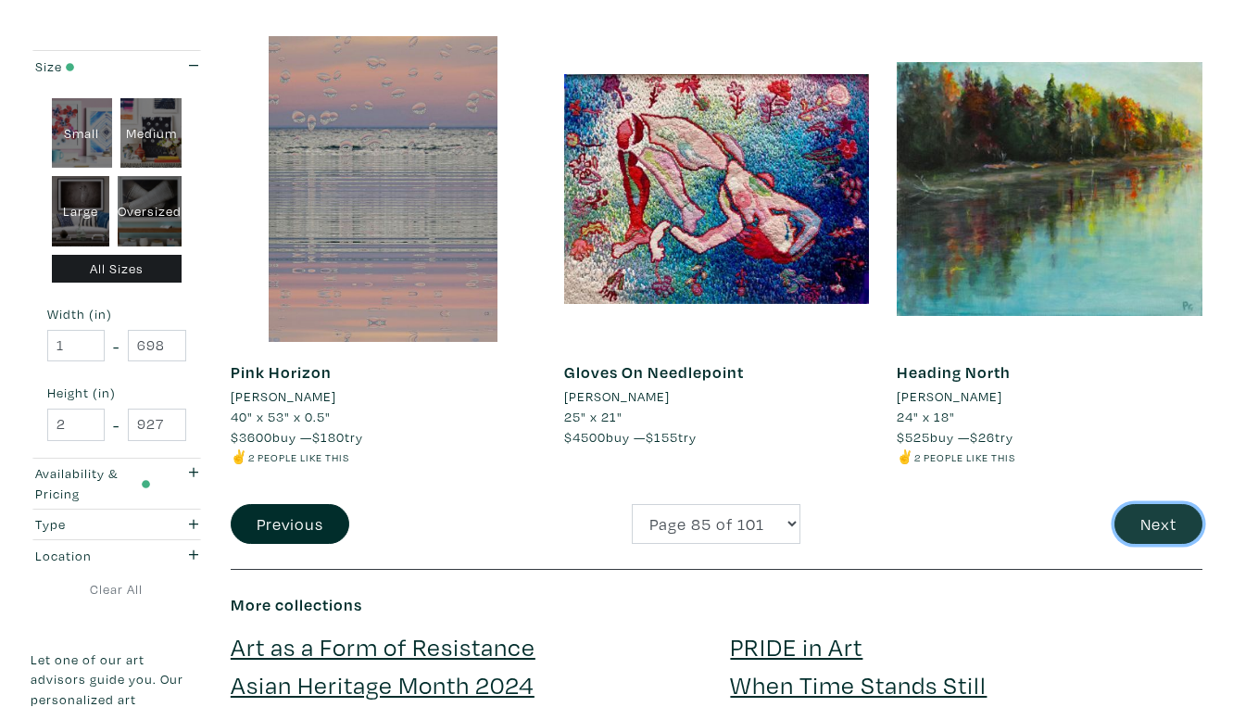
click at [1159, 504] on button "Next" at bounding box center [1158, 524] width 88 height 40
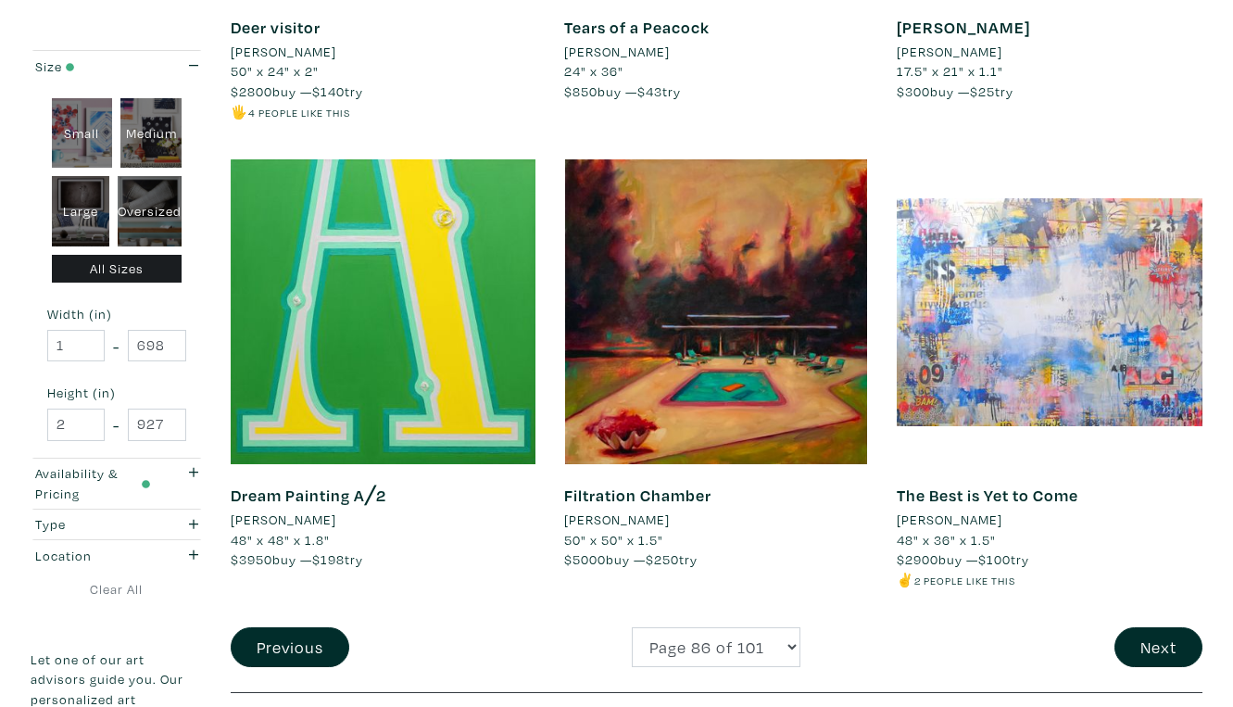
scroll to position [3449, 0]
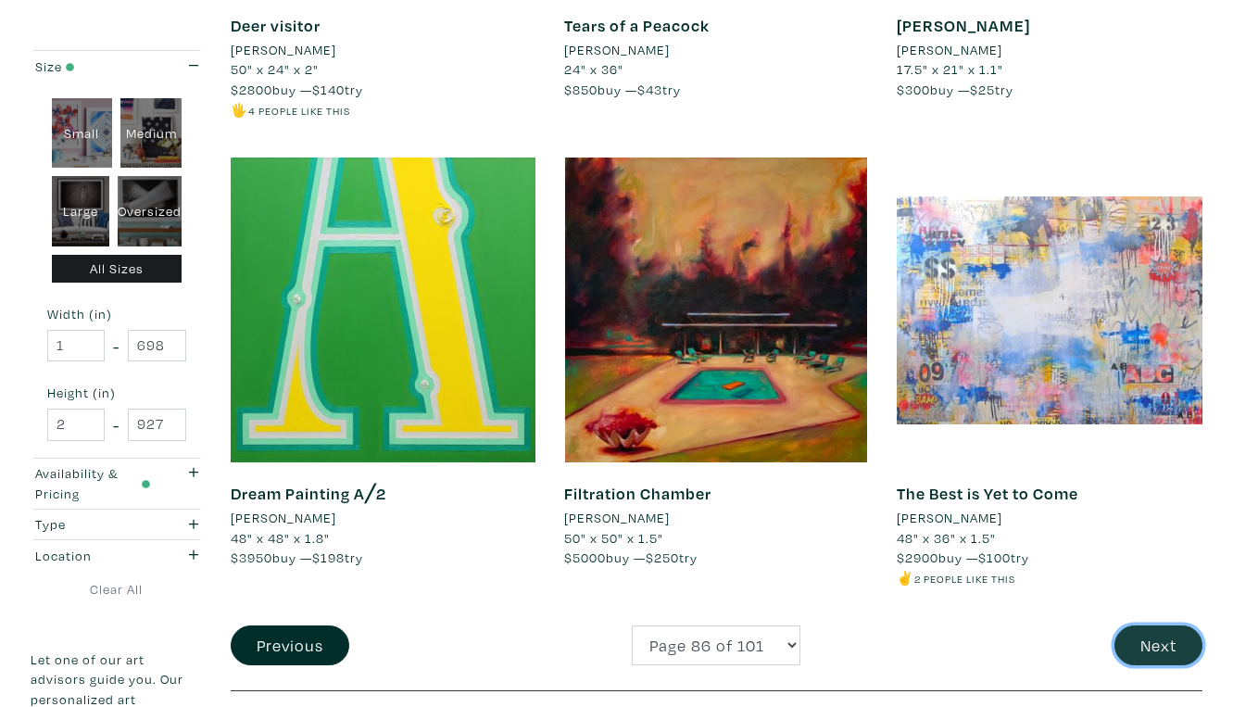
click at [1166, 625] on button "Next" at bounding box center [1158, 645] width 88 height 40
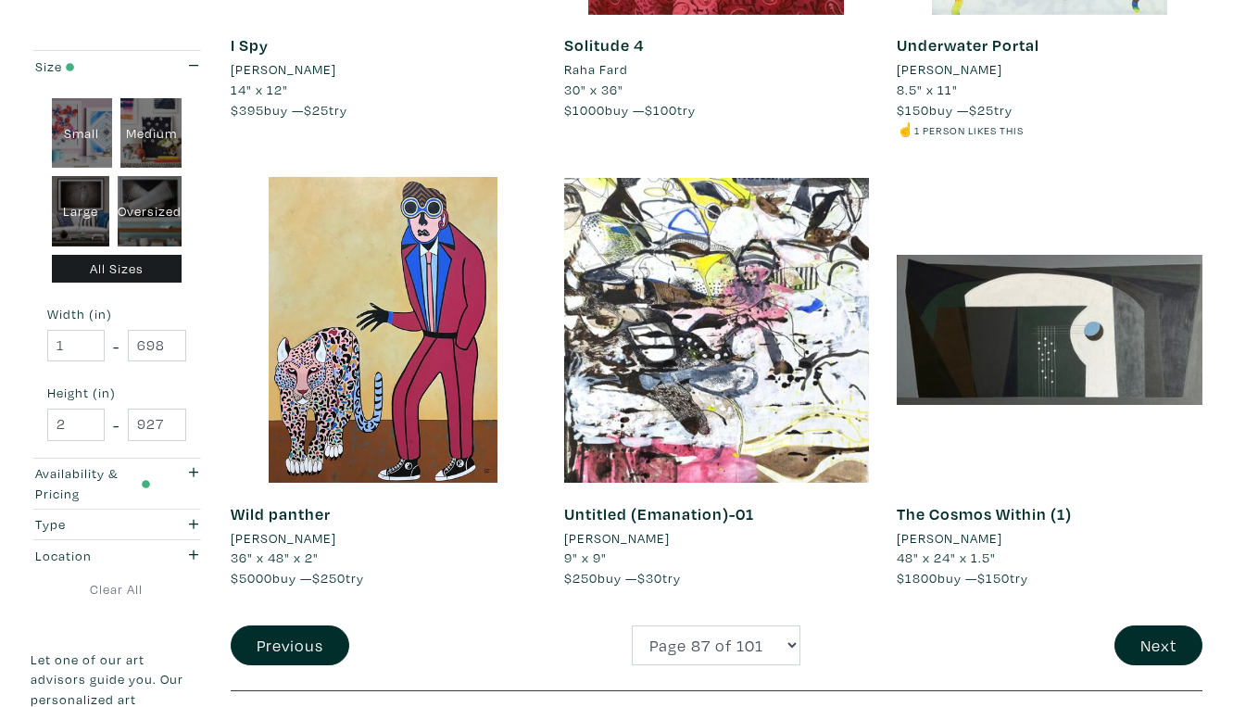
scroll to position [3463, 0]
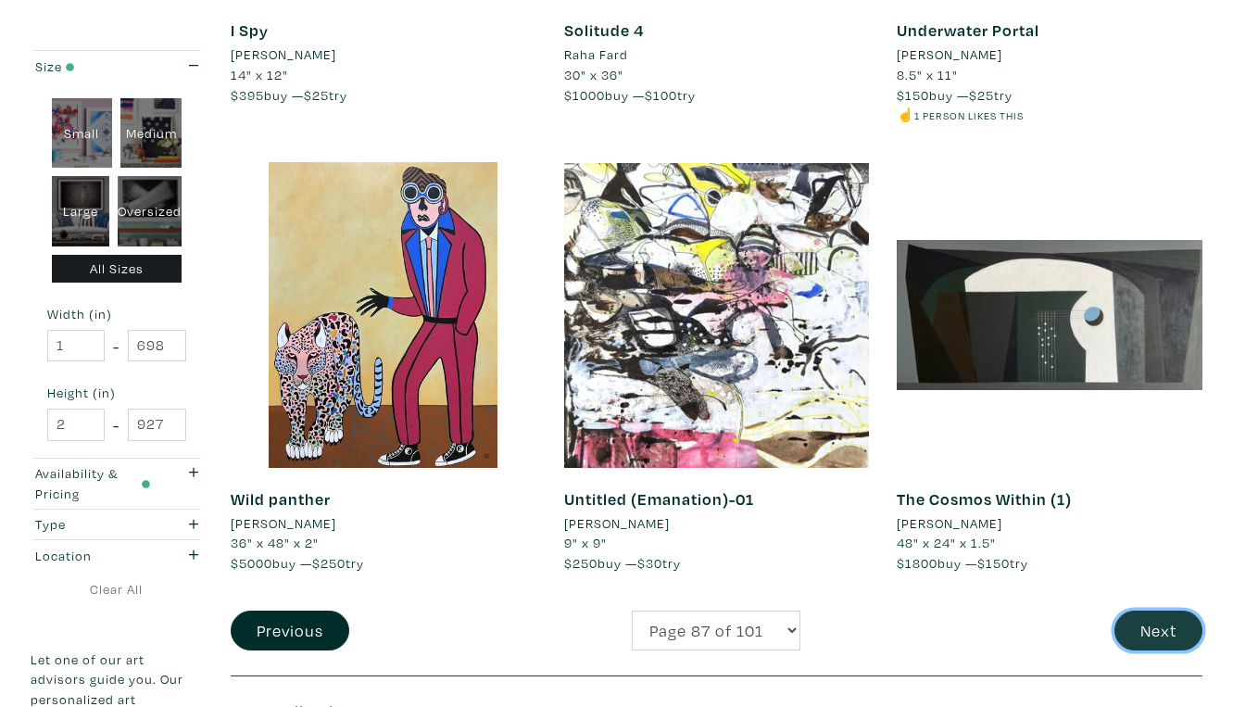
click at [1157, 610] on button "Next" at bounding box center [1158, 630] width 88 height 40
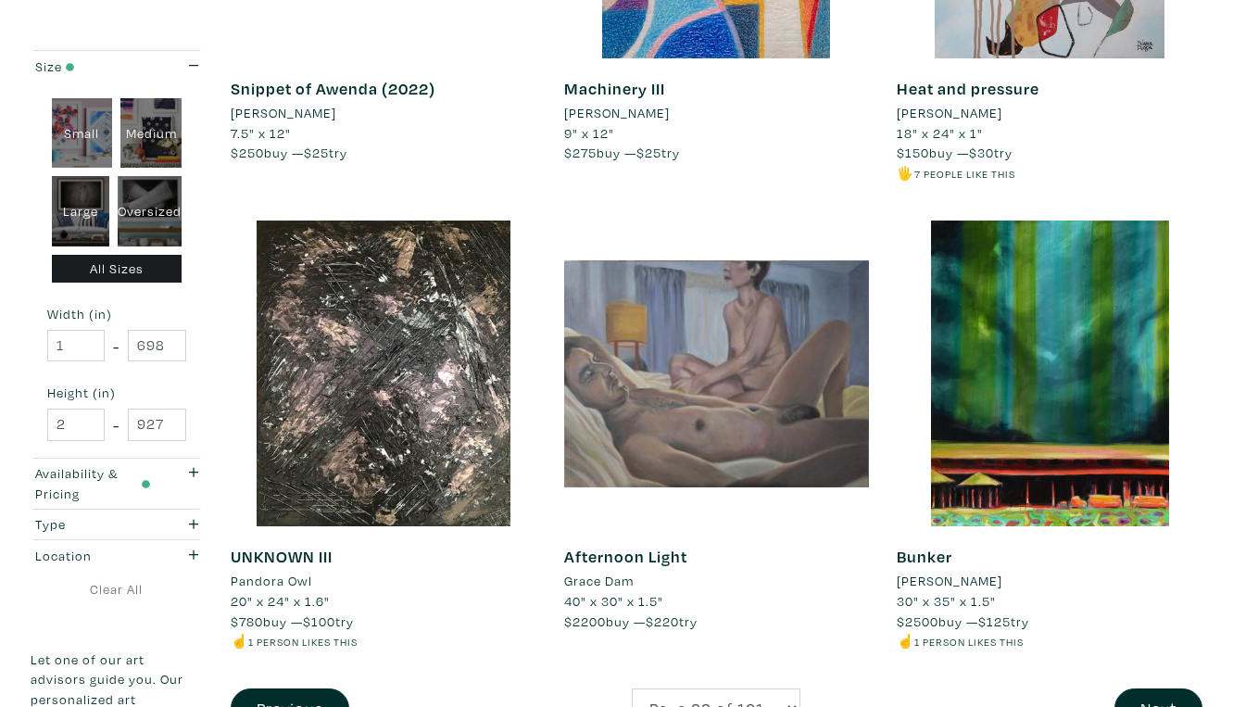
scroll to position [3366, 0]
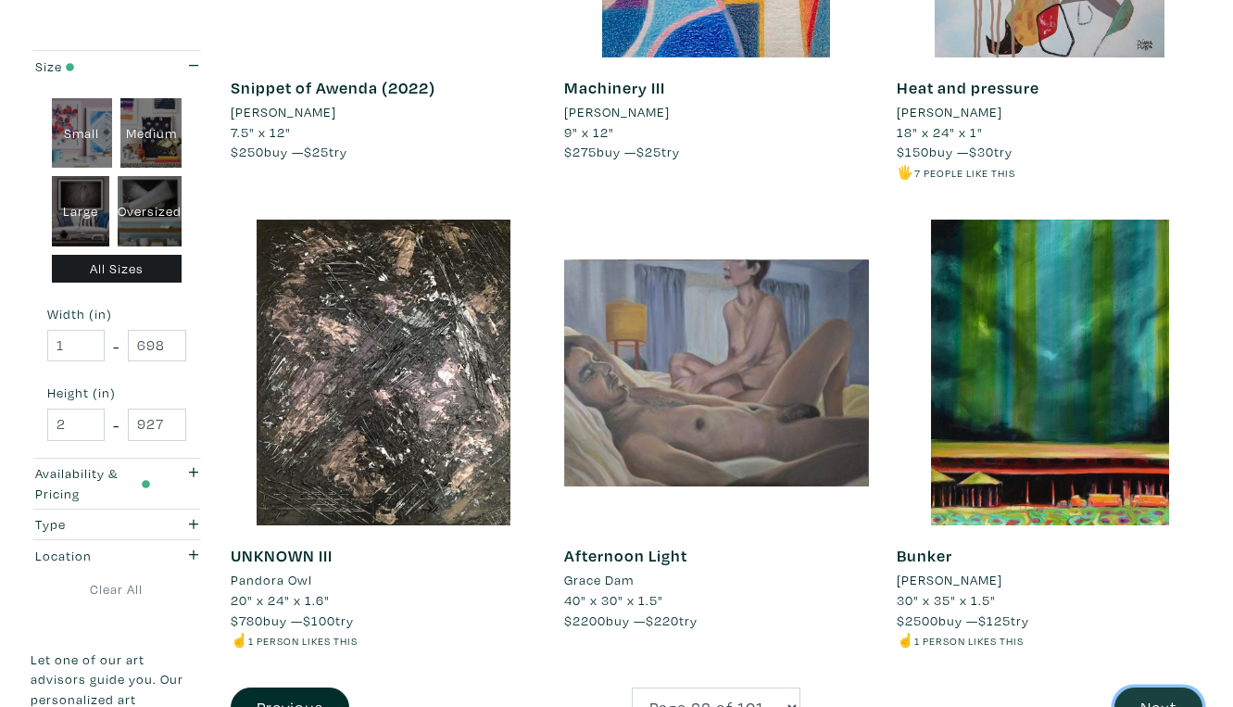
click at [1163, 687] on button "Next" at bounding box center [1158, 707] width 88 height 40
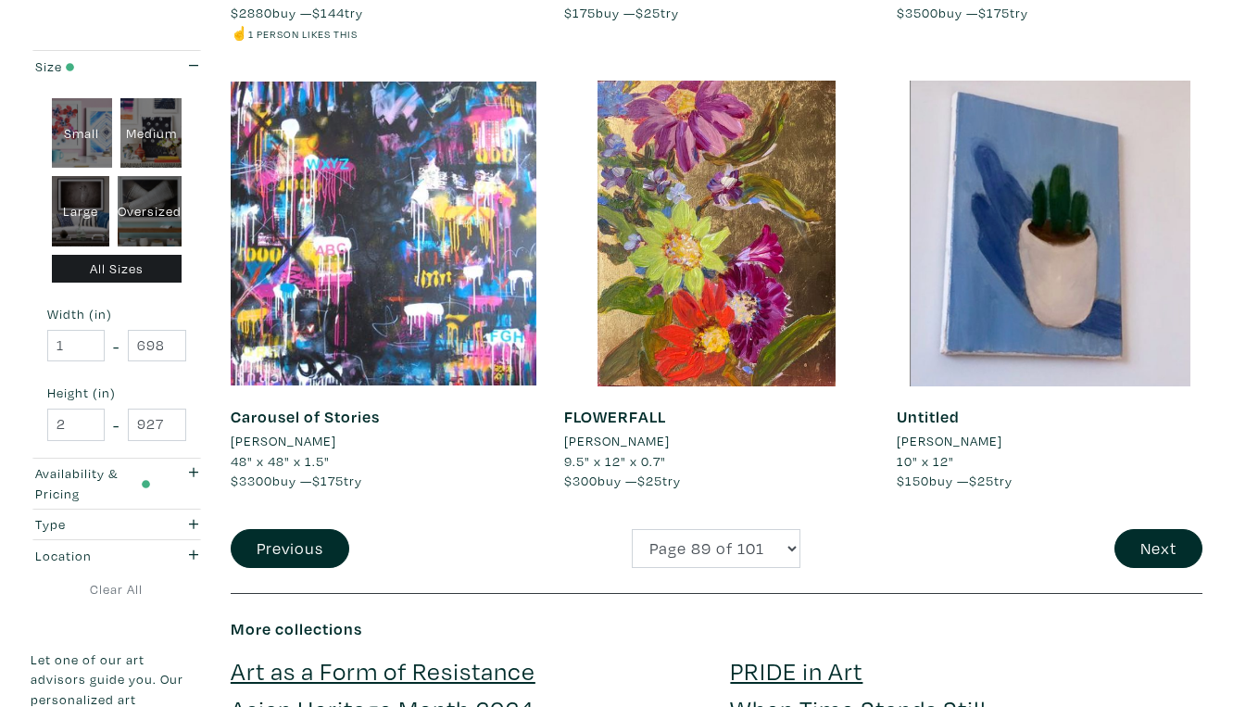
scroll to position [3469, 0]
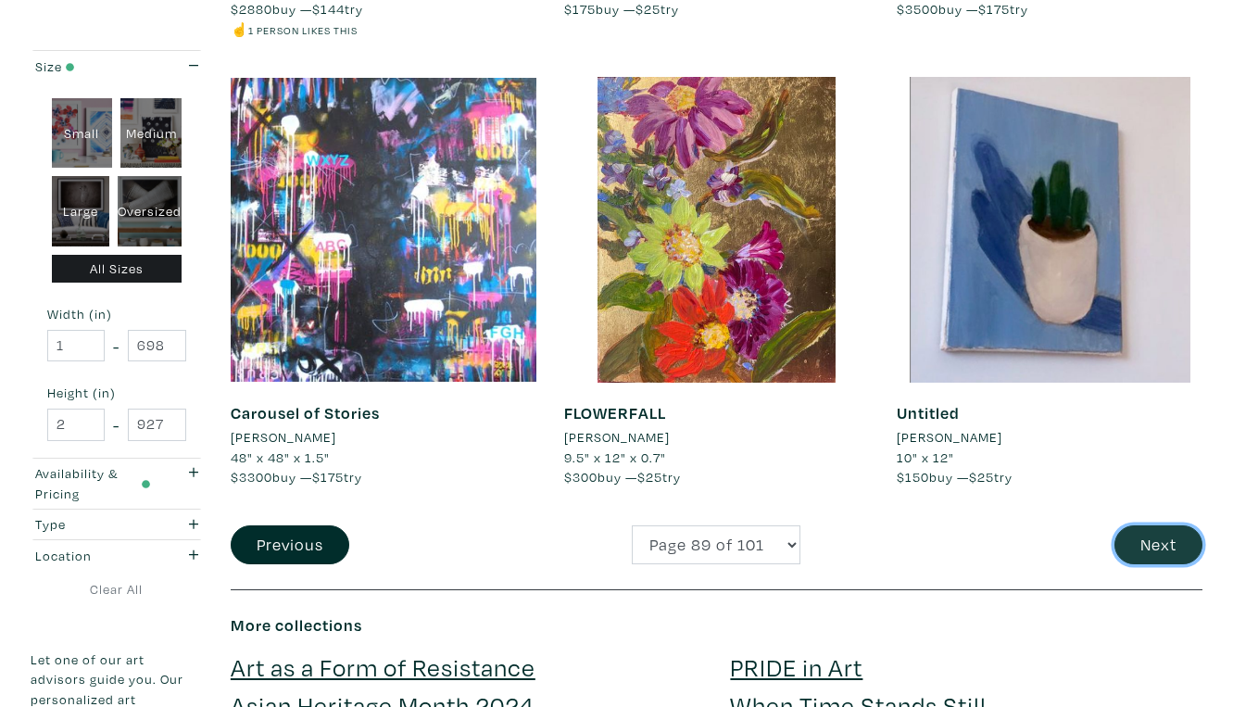
click at [1162, 525] on button "Next" at bounding box center [1158, 545] width 88 height 40
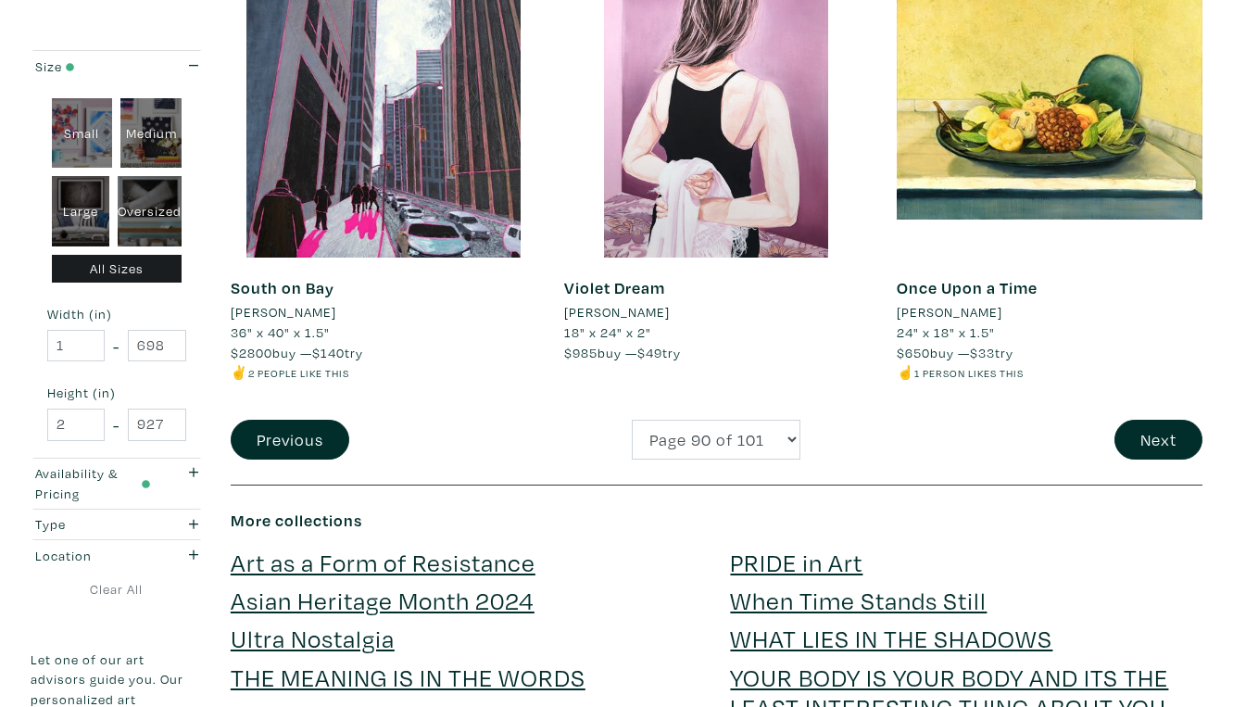
scroll to position [3639, 0]
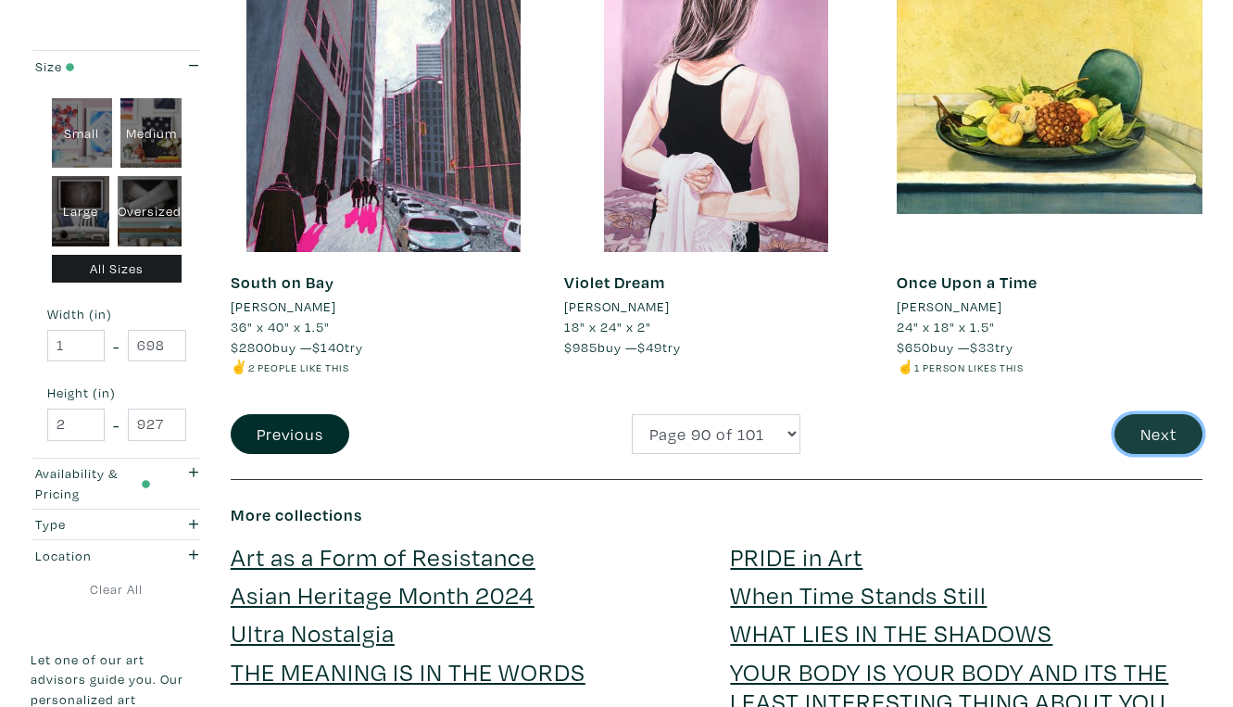
click at [1167, 414] on button "Next" at bounding box center [1158, 434] width 88 height 40
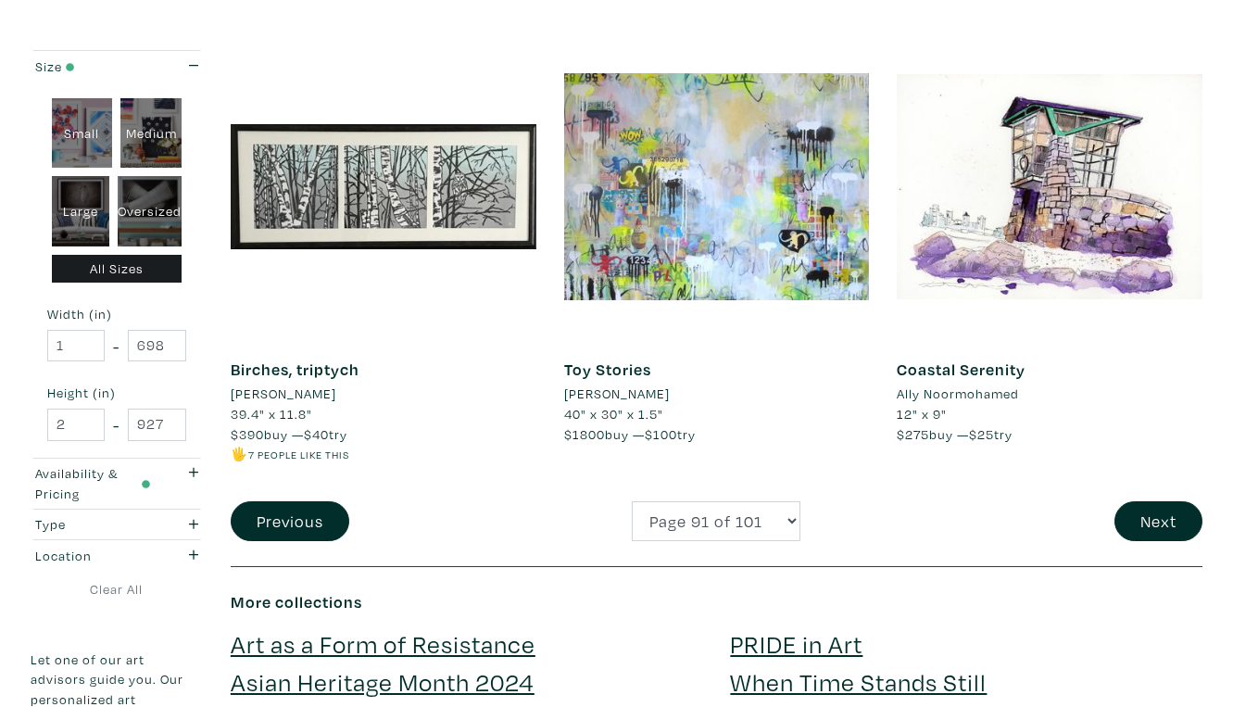
scroll to position [3556, 0]
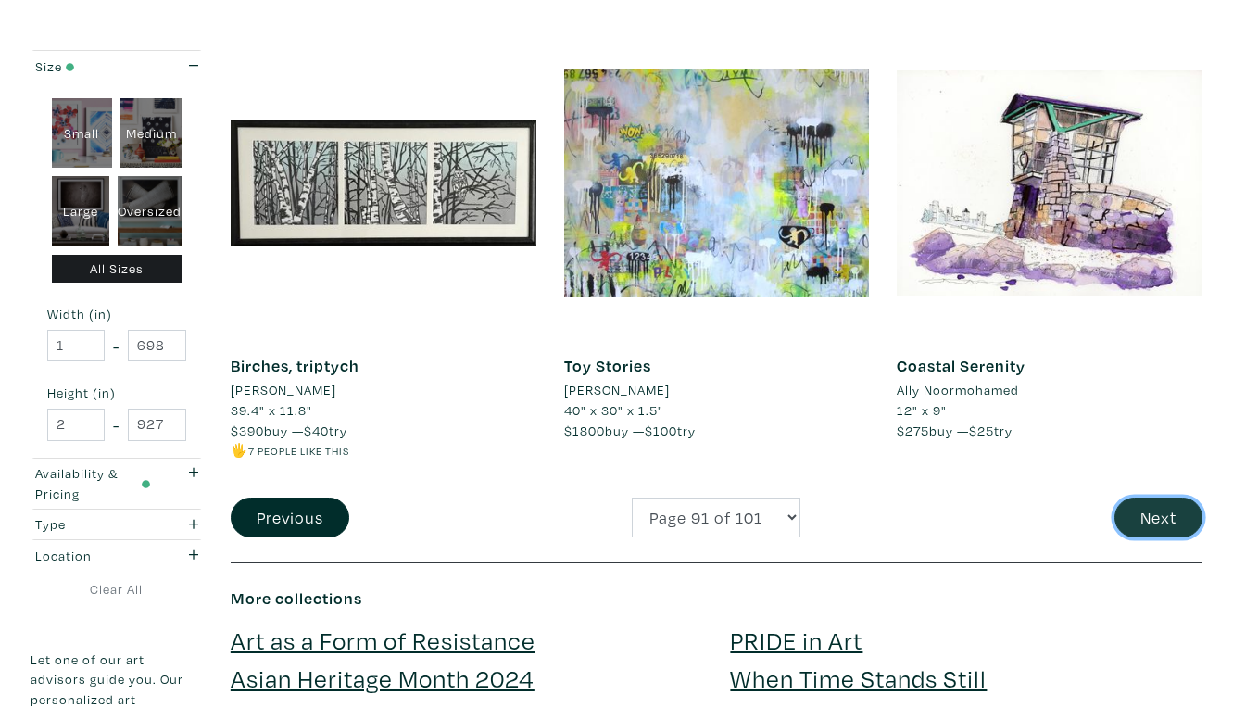
click at [1168, 497] on button "Next" at bounding box center [1158, 517] width 88 height 40
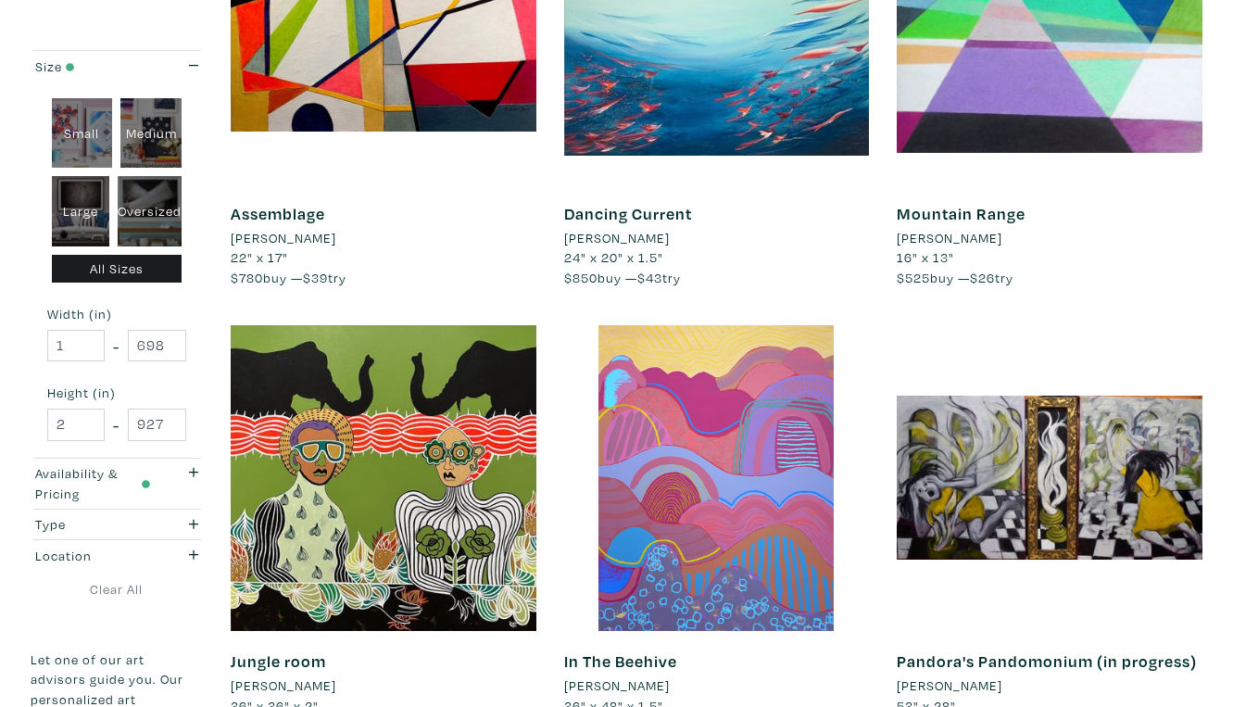
scroll to position [3266, 0]
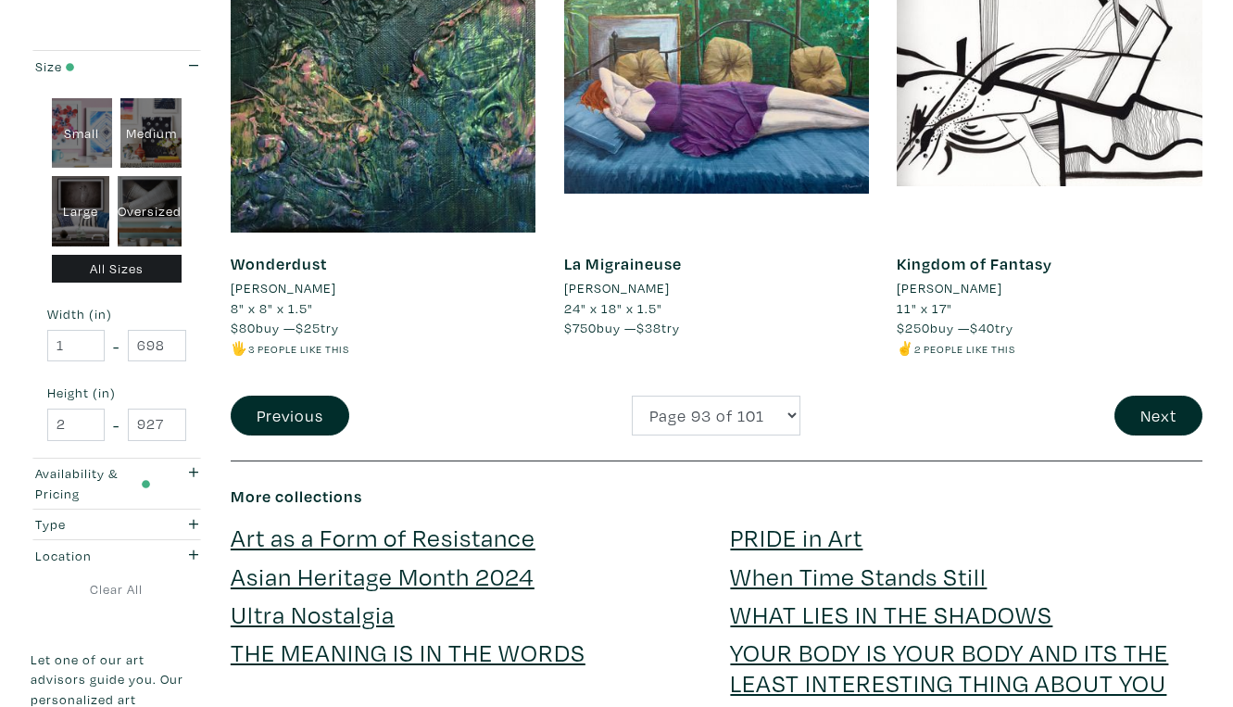
scroll to position [3679, 0]
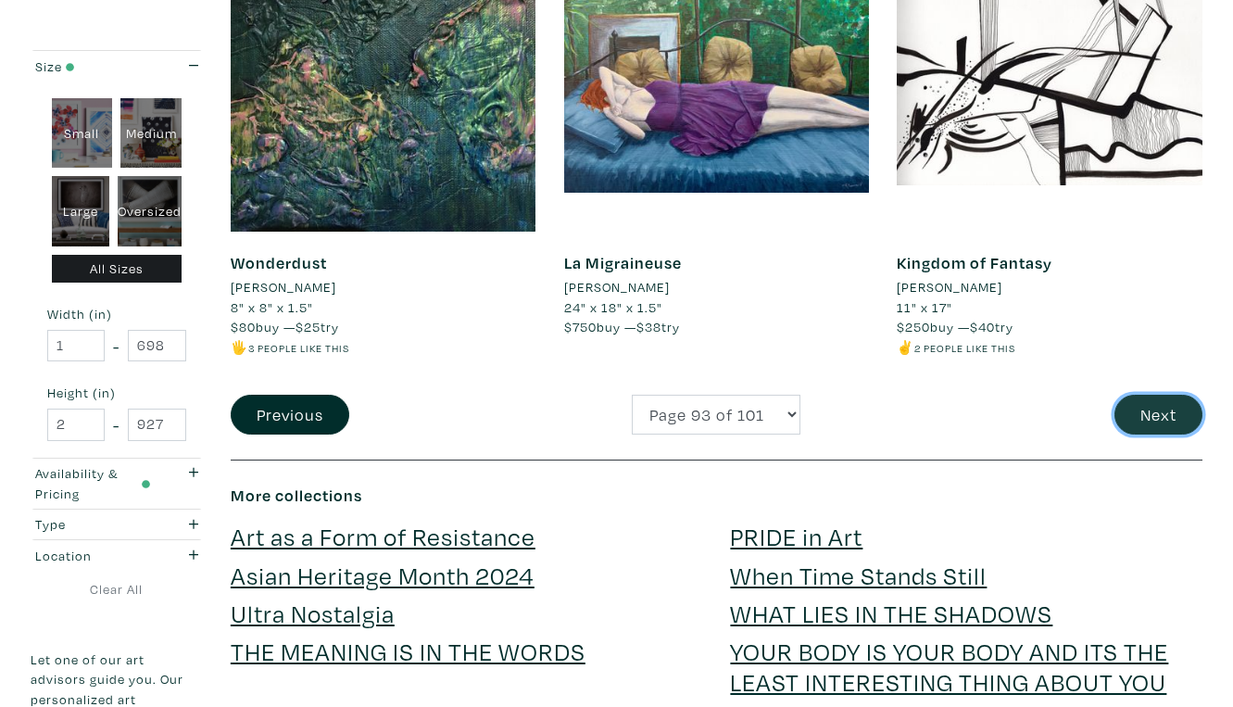
click at [1171, 394] on button "Next" at bounding box center [1158, 414] width 88 height 40
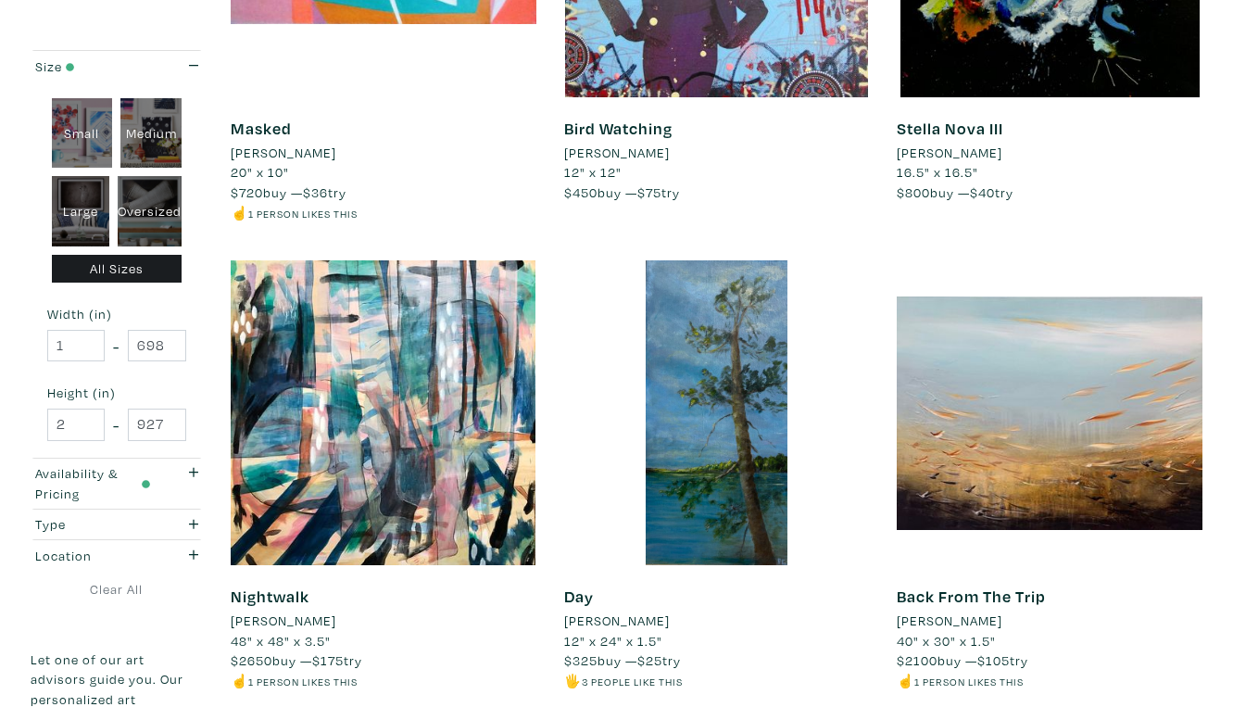
scroll to position [3350, 0]
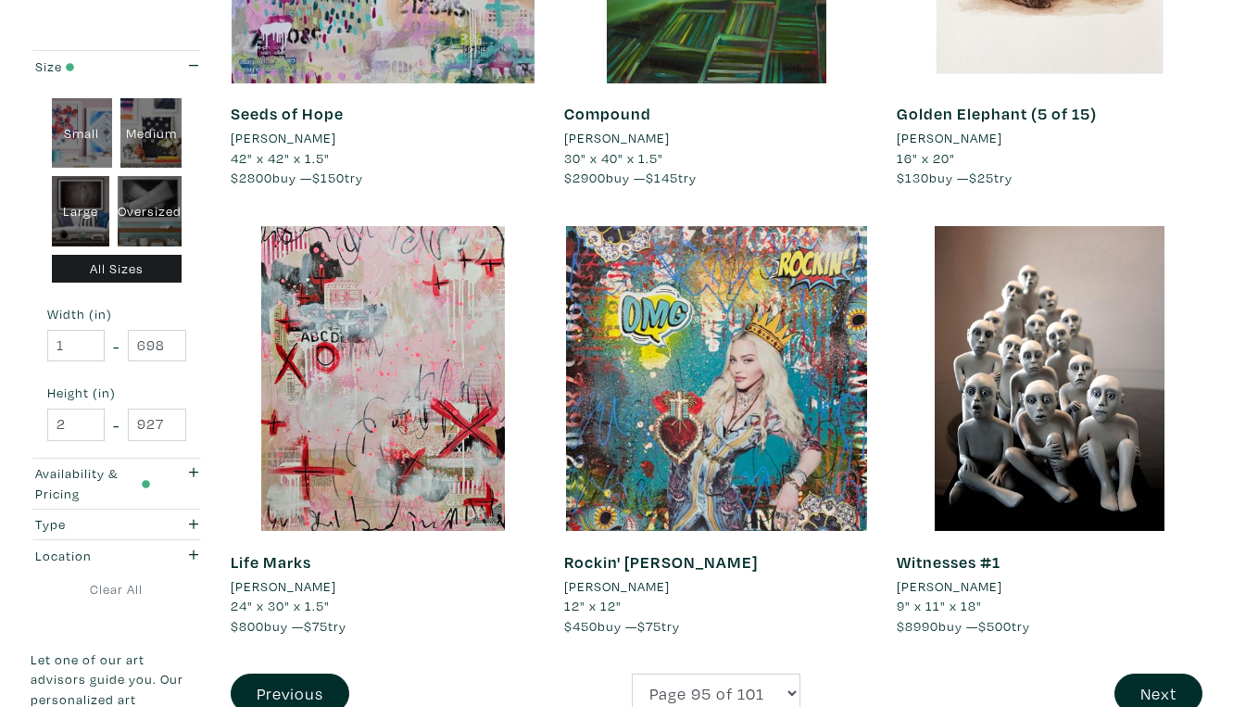
scroll to position [3341, 0]
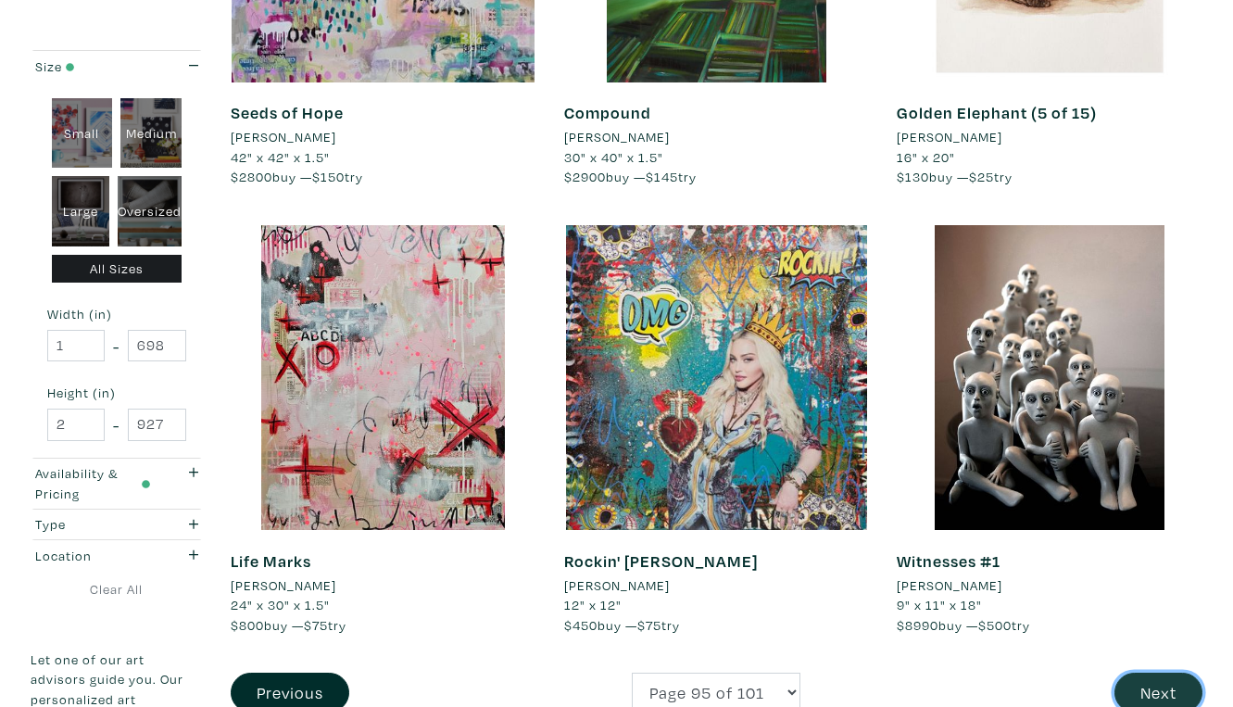
click at [1169, 672] on button "Next" at bounding box center [1158, 692] width 88 height 40
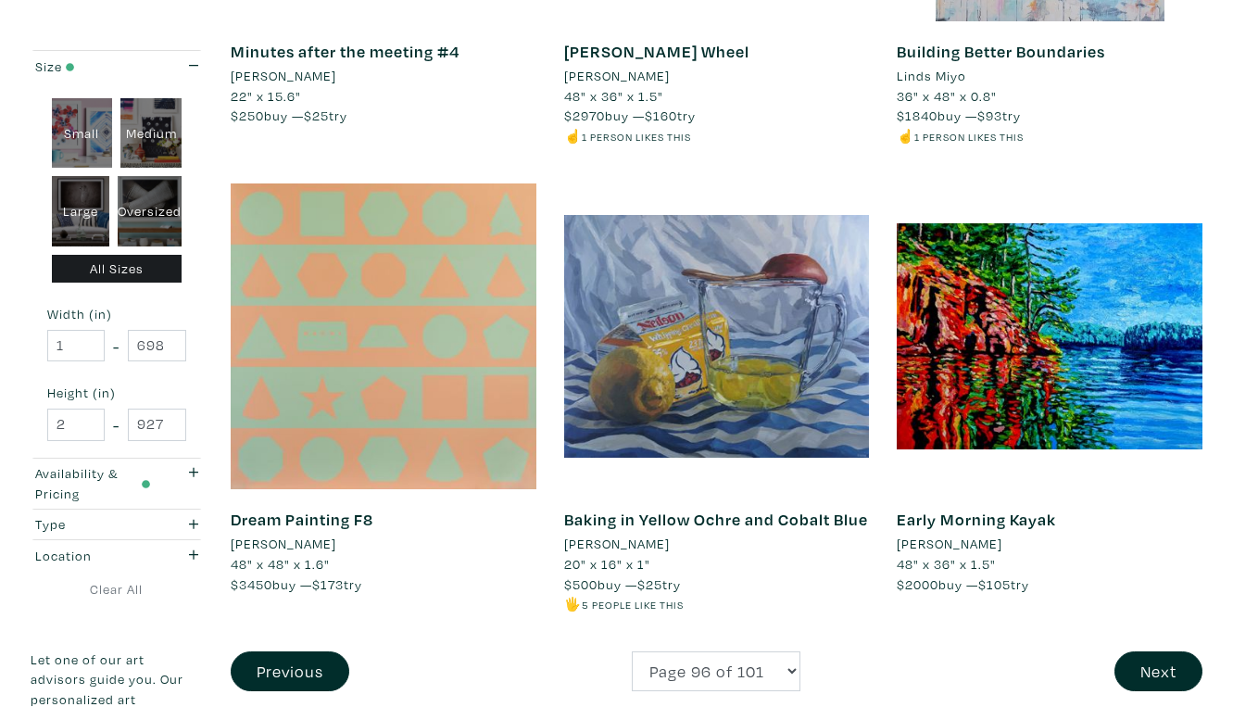
scroll to position [3404, 0]
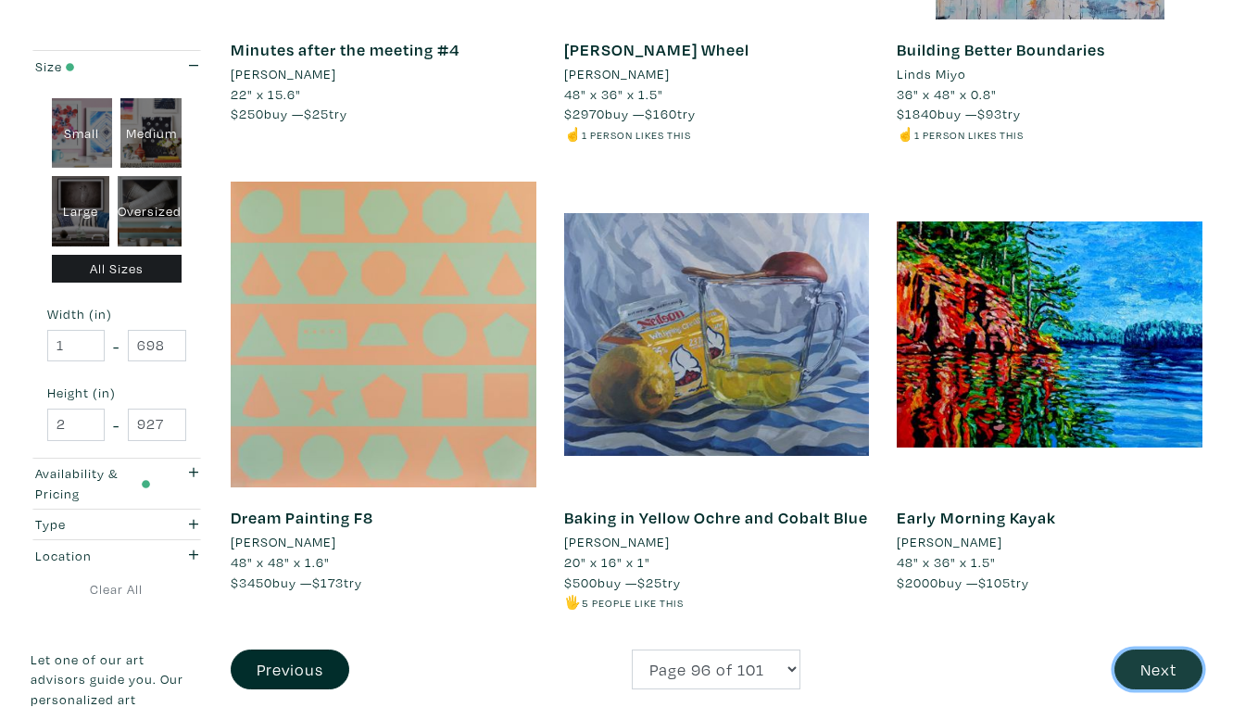
click at [1163, 649] on button "Next" at bounding box center [1158, 669] width 88 height 40
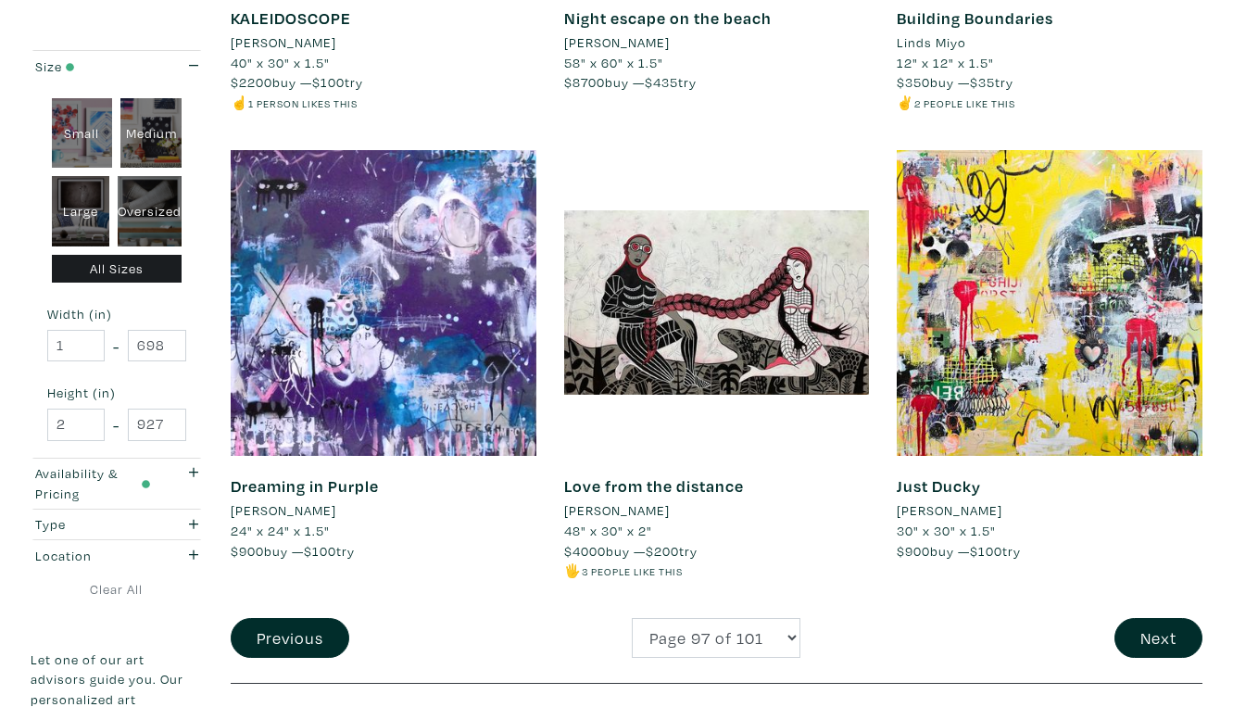
scroll to position [3438, 0]
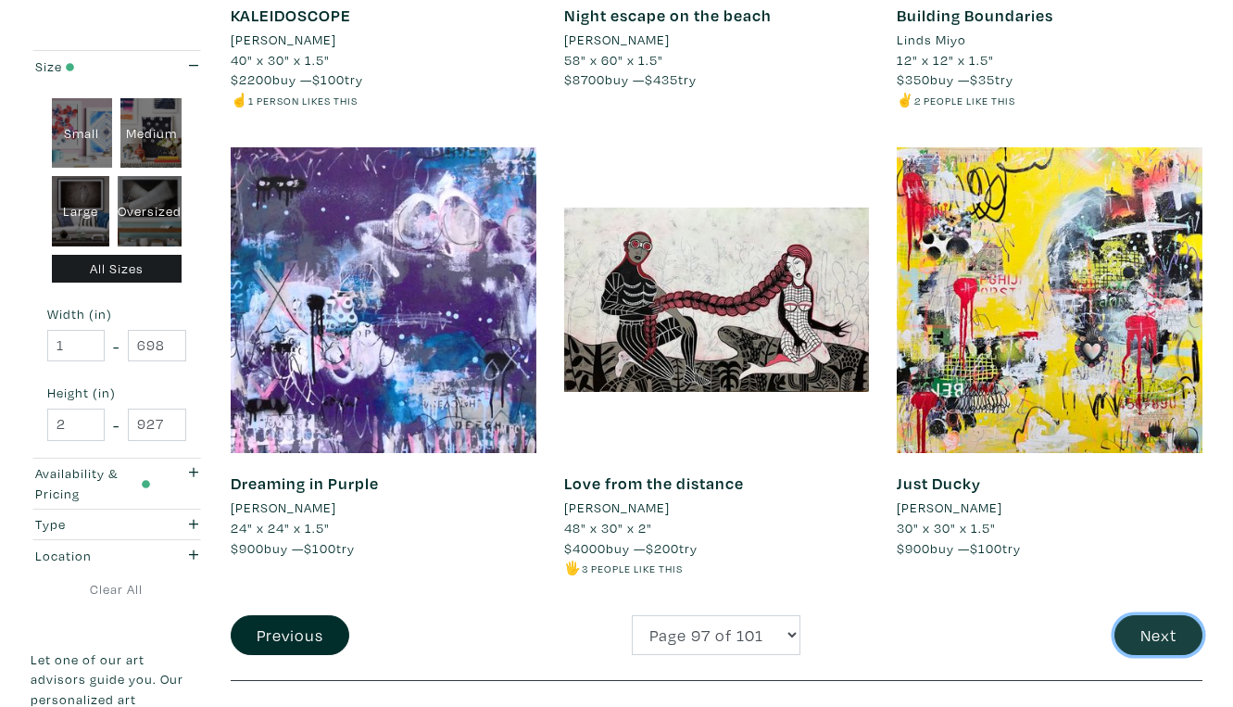
click at [1157, 615] on button "Next" at bounding box center [1158, 635] width 88 height 40
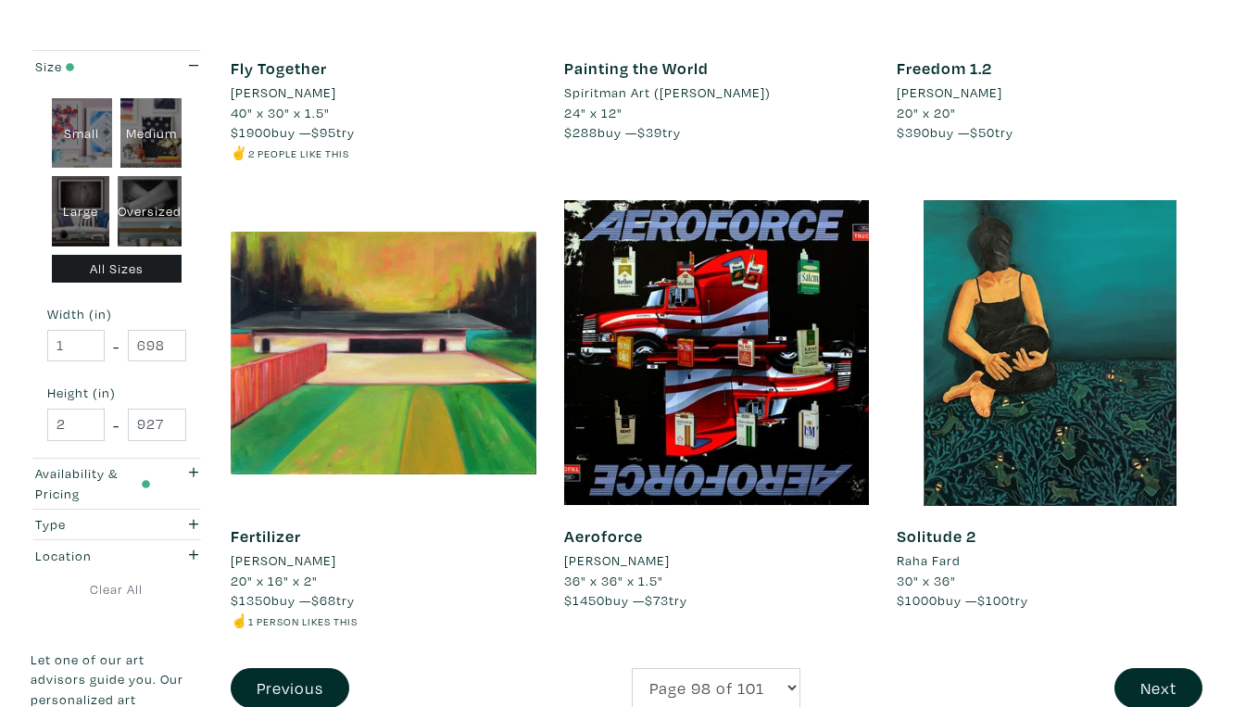
scroll to position [3364, 0]
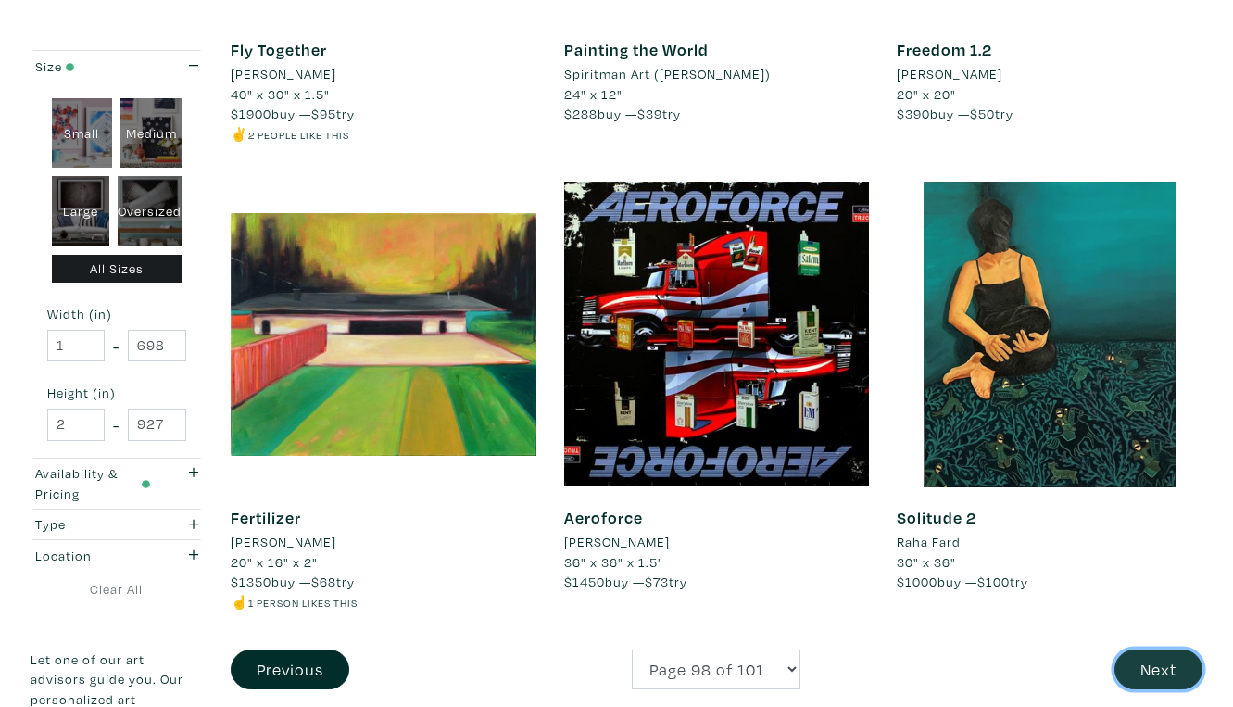
click at [1160, 649] on button "Next" at bounding box center [1158, 669] width 88 height 40
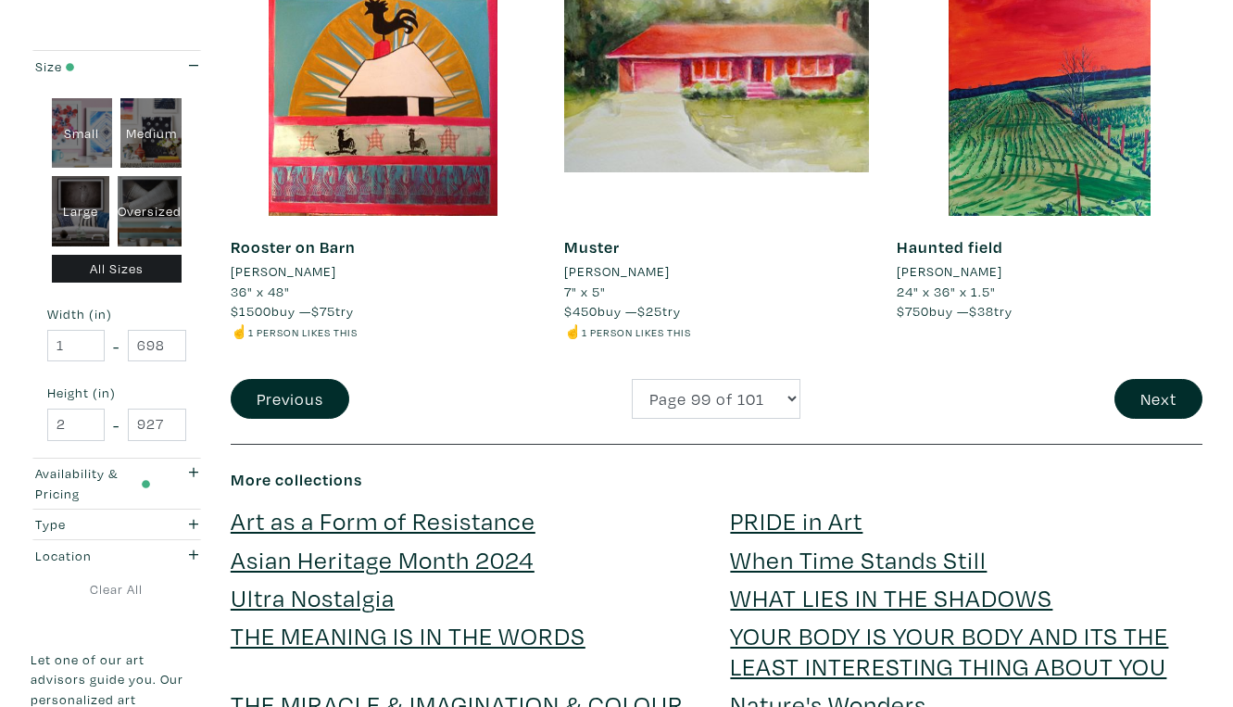
scroll to position [3700, 0]
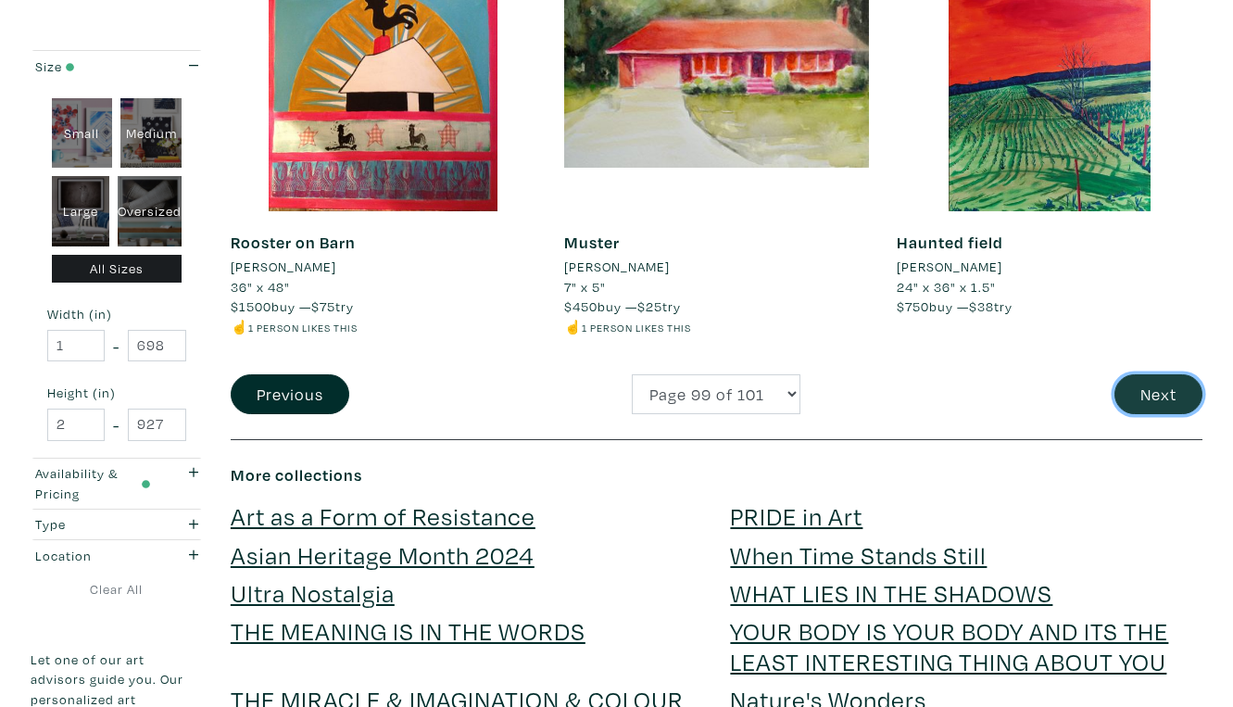
click at [1156, 374] on button "Next" at bounding box center [1158, 394] width 88 height 40
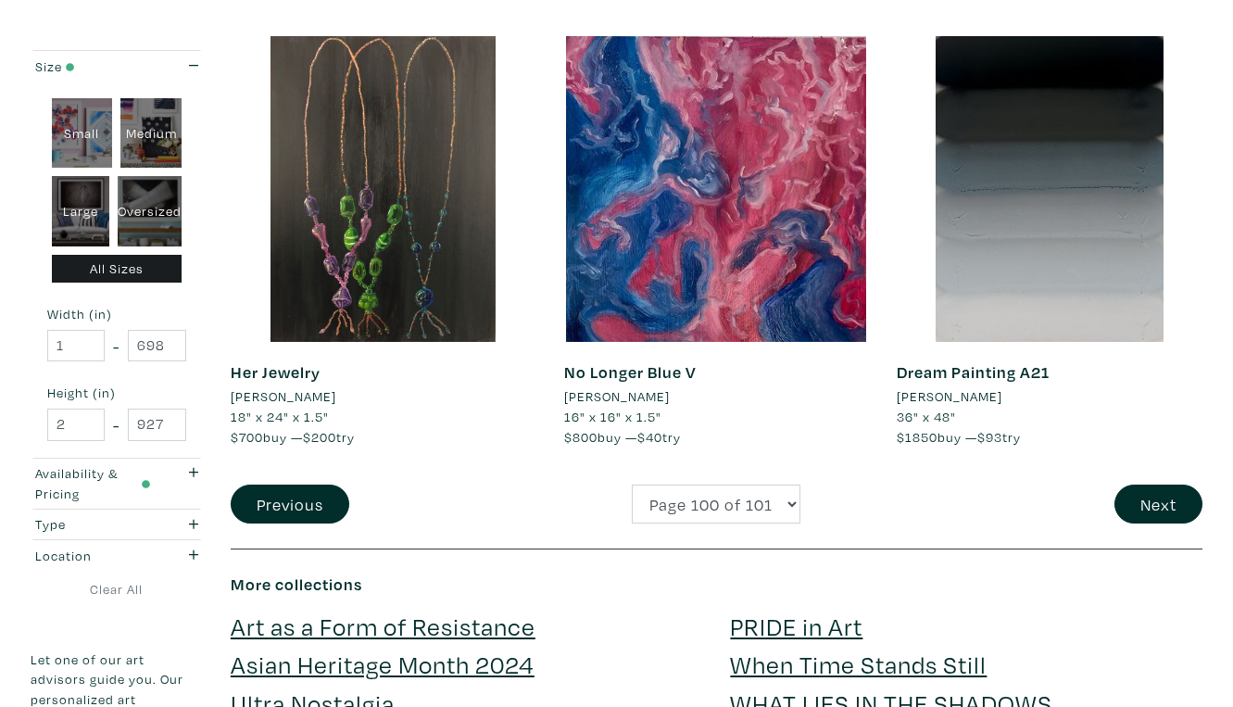
scroll to position [3552, 0]
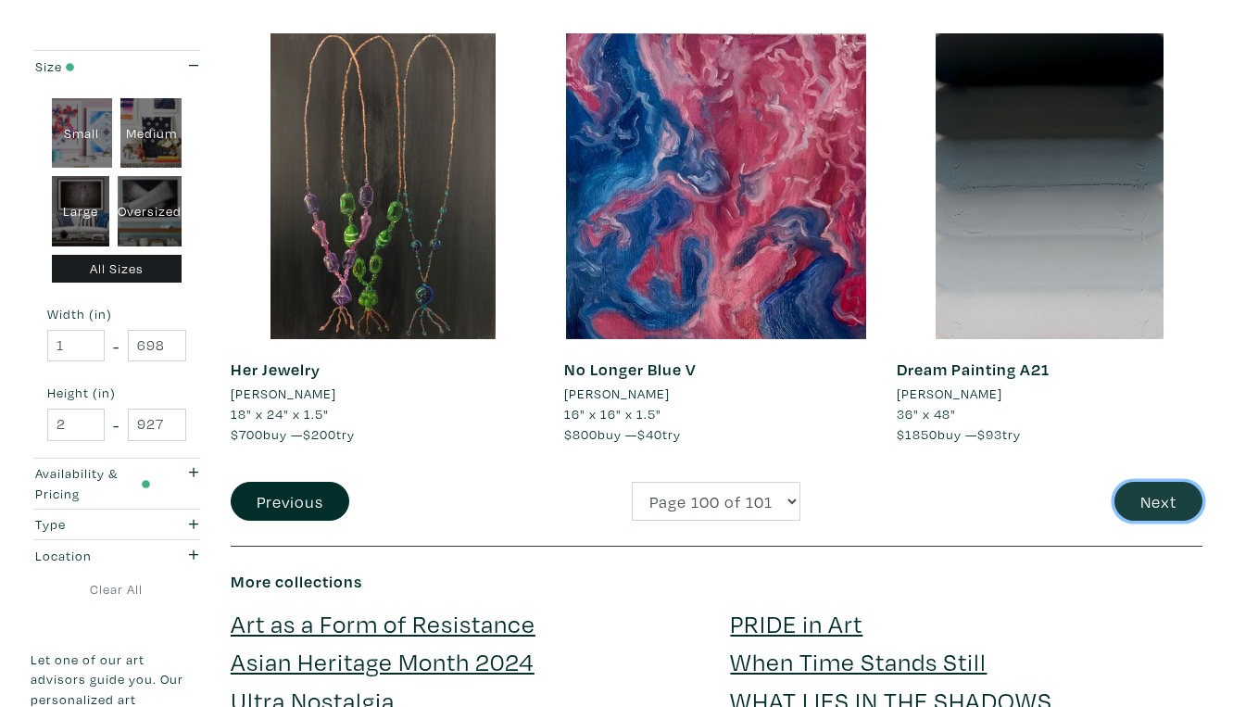
click at [1169, 482] on button "Next" at bounding box center [1158, 502] width 88 height 40
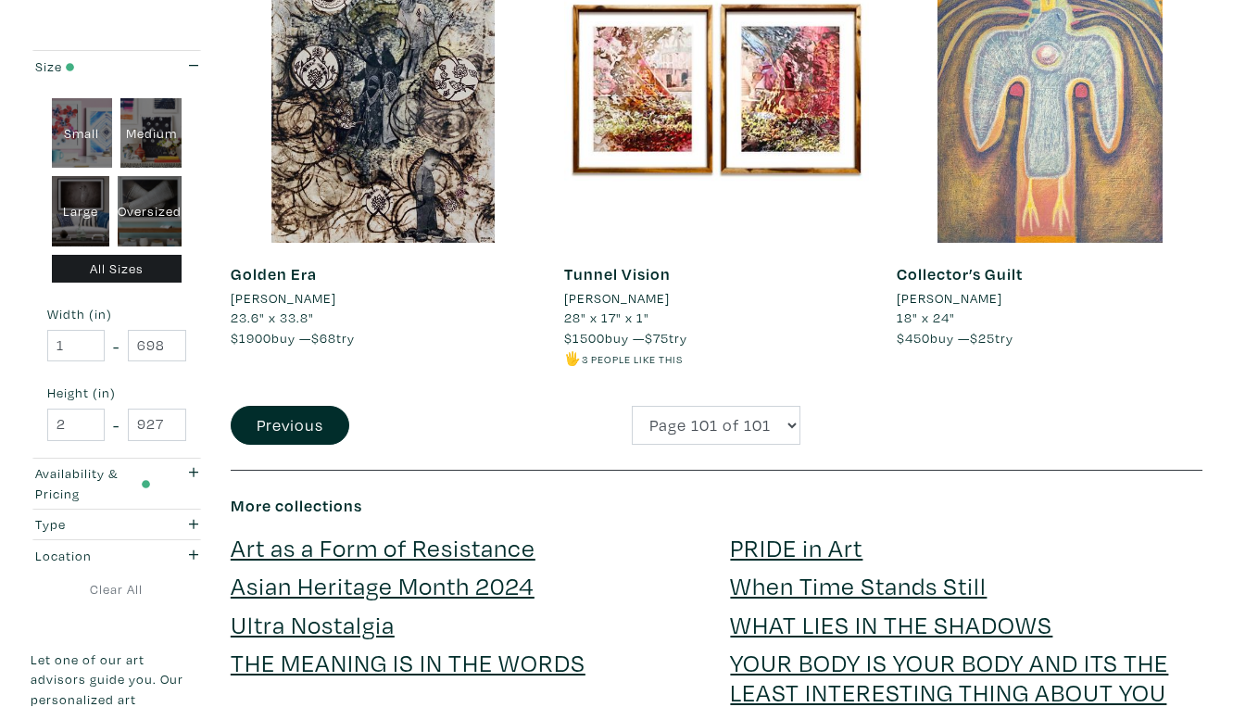
scroll to position [2258, 0]
